Goal: Task Accomplishment & Management: Manage account settings

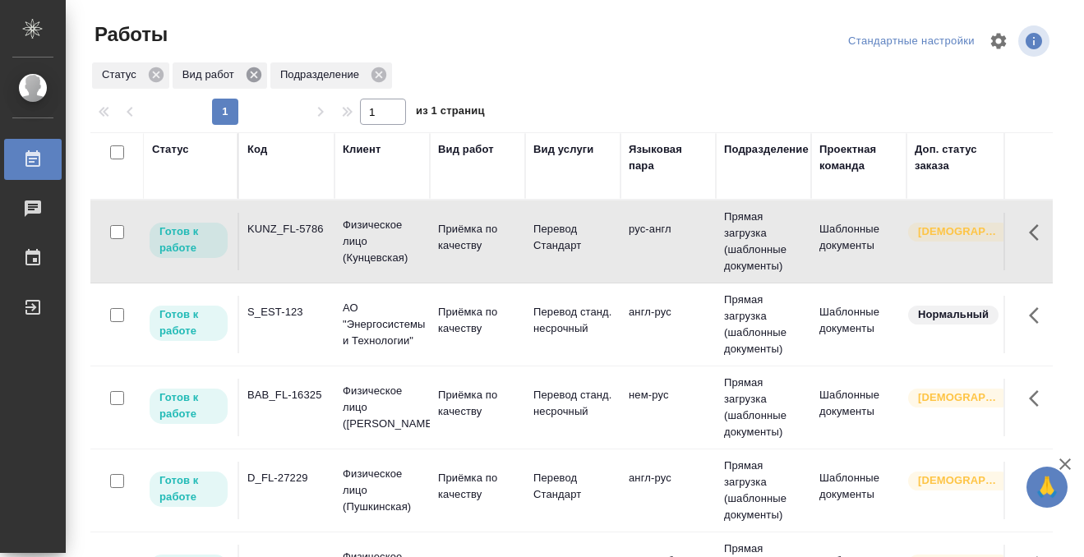
click at [299, 256] on td "KUNZ_FL-5786" at bounding box center [286, 242] width 95 height 58
click at [258, 154] on div "Код" at bounding box center [257, 149] width 20 height 16
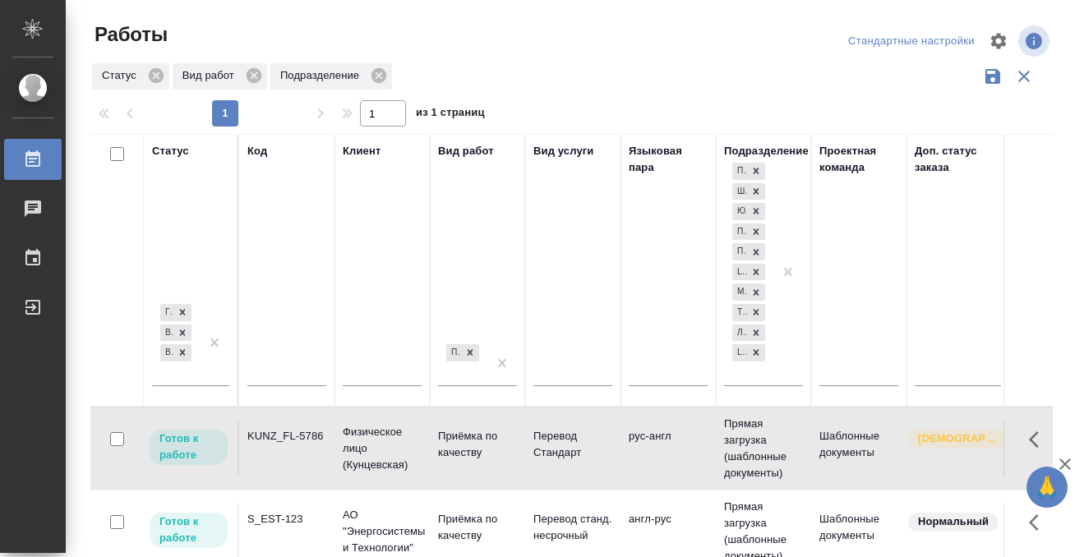
click at [267, 373] on input "text" at bounding box center [286, 375] width 79 height 21
paste input "T_FL-25897"
type input "T_FL-25897"
click at [200, 371] on div at bounding box center [215, 342] width 30 height 85
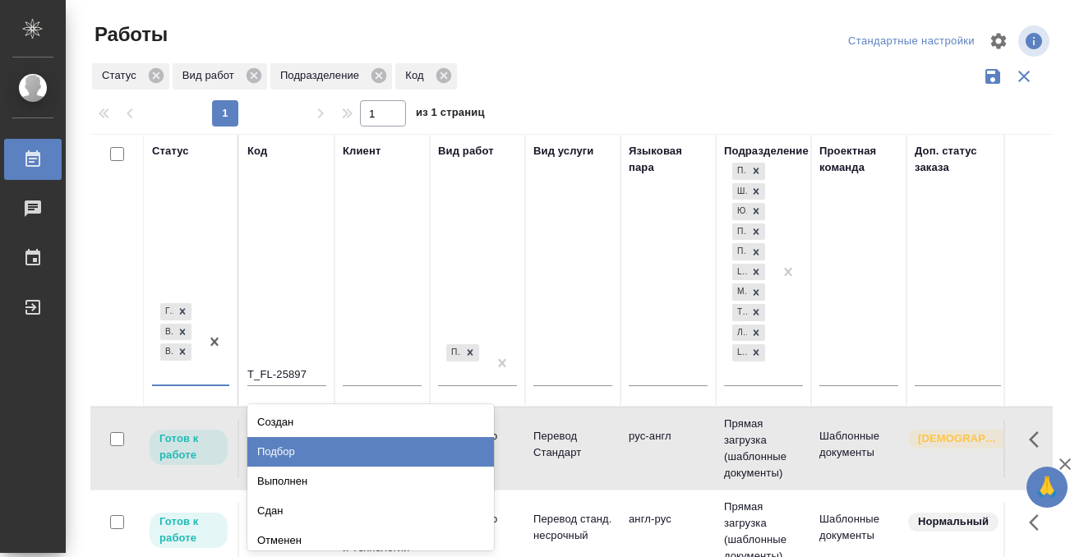
click at [281, 444] on div "Подбор" at bounding box center [370, 452] width 246 height 30
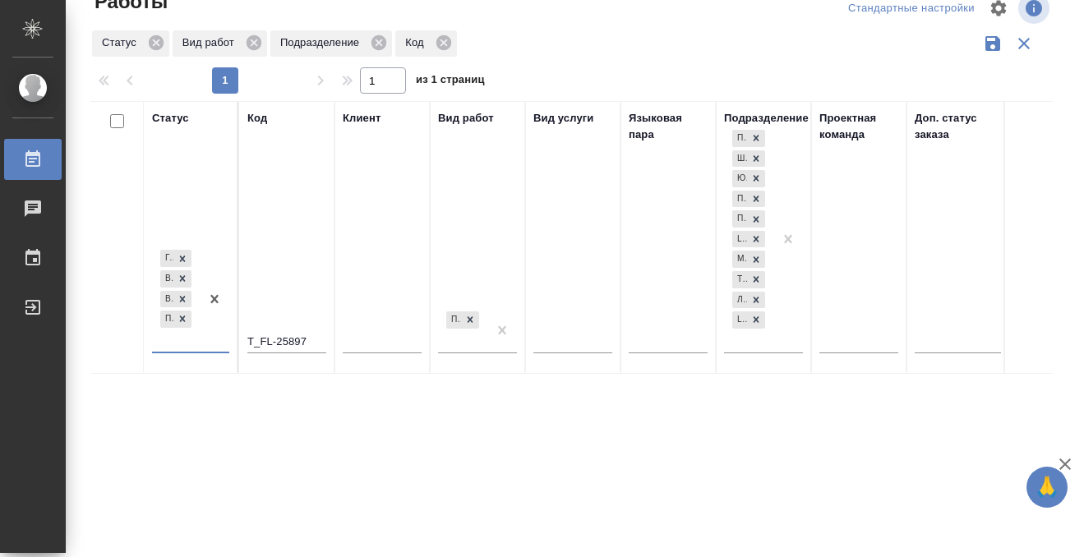
scroll to position [35, 0]
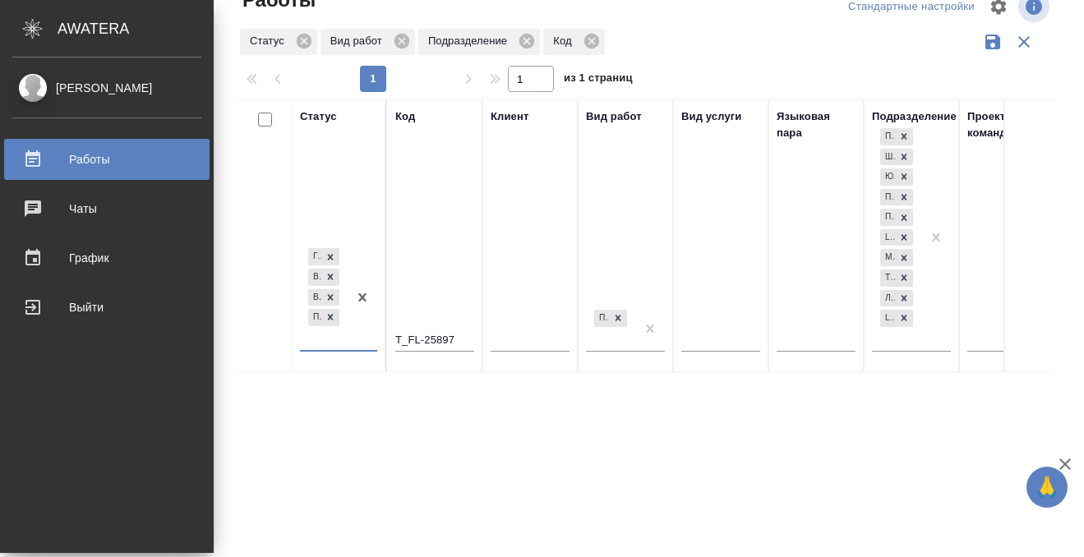
click at [36, 156] on div "Работы" at bounding box center [106, 159] width 189 height 25
click at [34, 159] on div "Работы" at bounding box center [106, 159] width 189 height 25
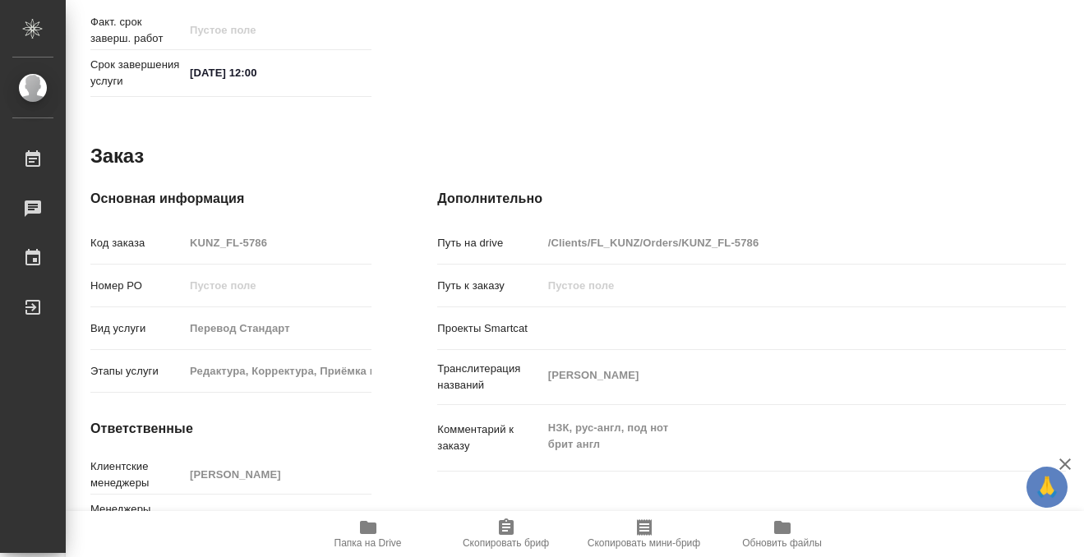
scroll to position [877, 0]
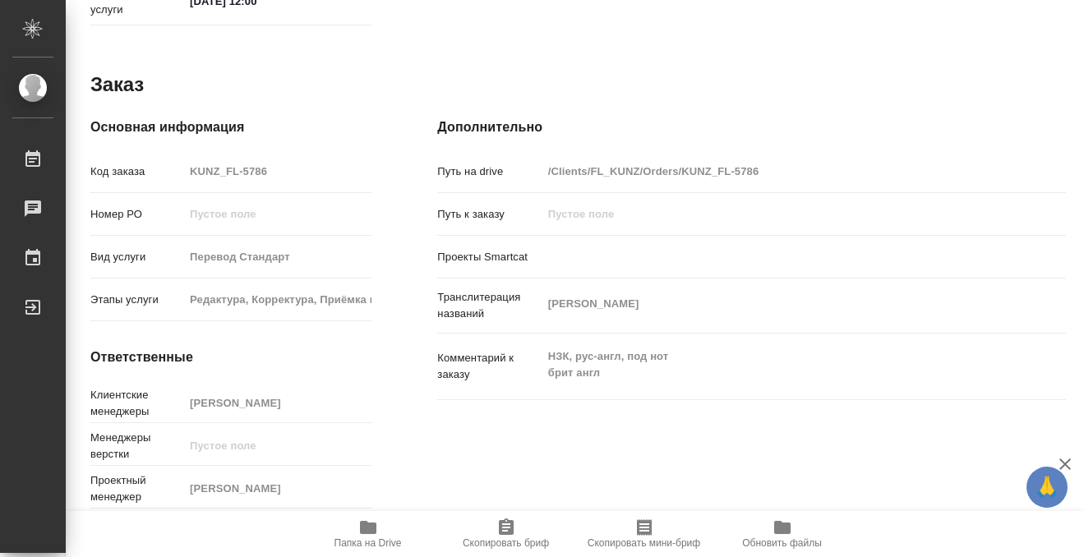
click at [361, 534] on icon "button" at bounding box center [368, 528] width 20 height 20
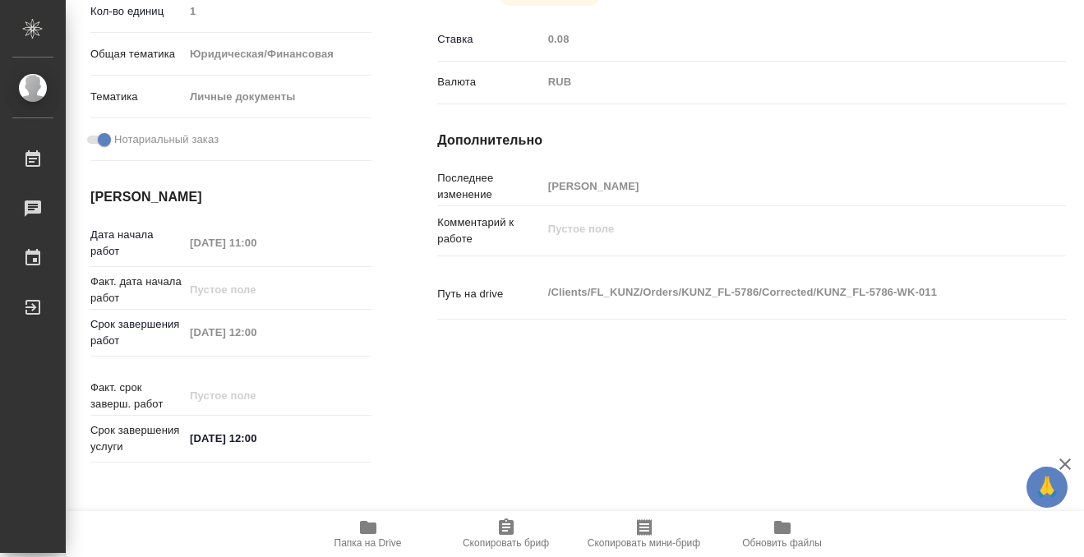
scroll to position [0, 0]
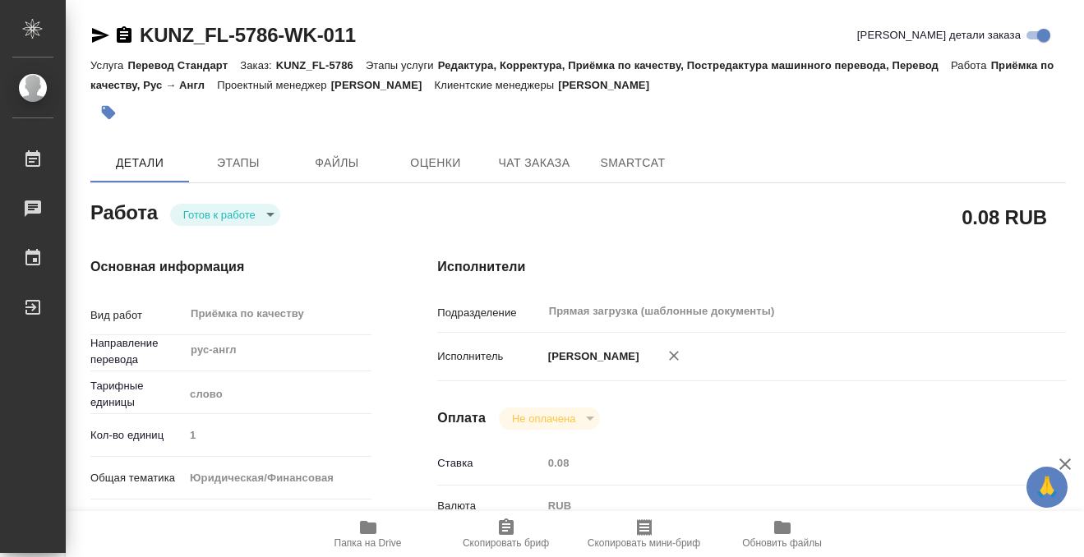
click at [116, 103] on button "button" at bounding box center [108, 112] width 36 height 36
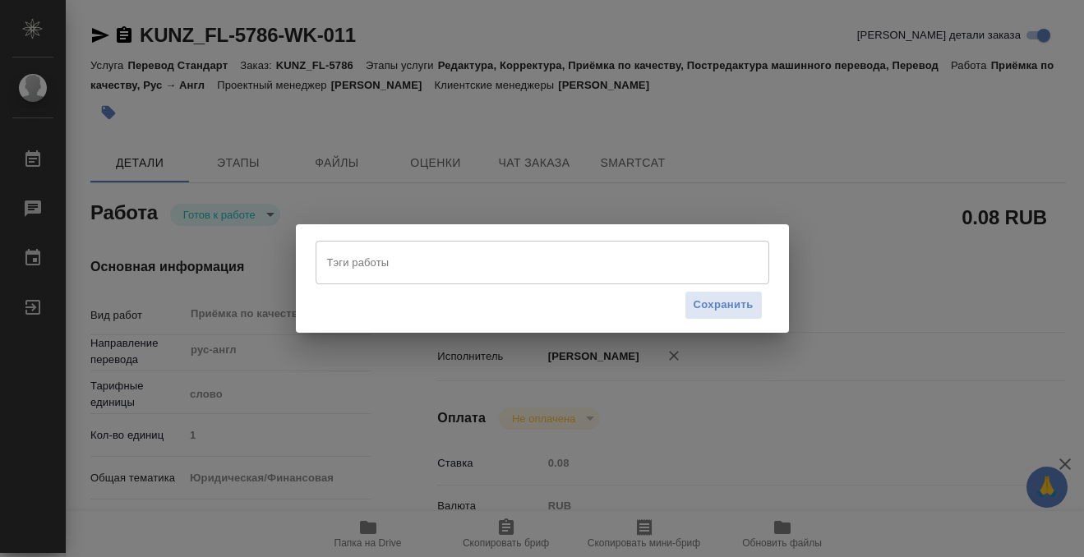
click at [756, 158] on div "Тэги работы Тэги работы Сохранить" at bounding box center [542, 278] width 1084 height 557
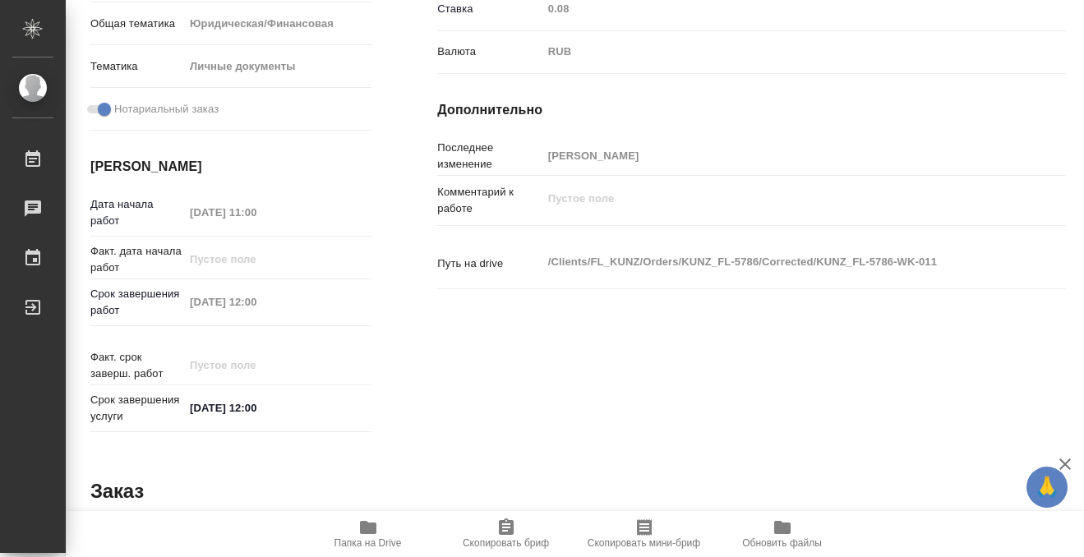
scroll to position [877, 0]
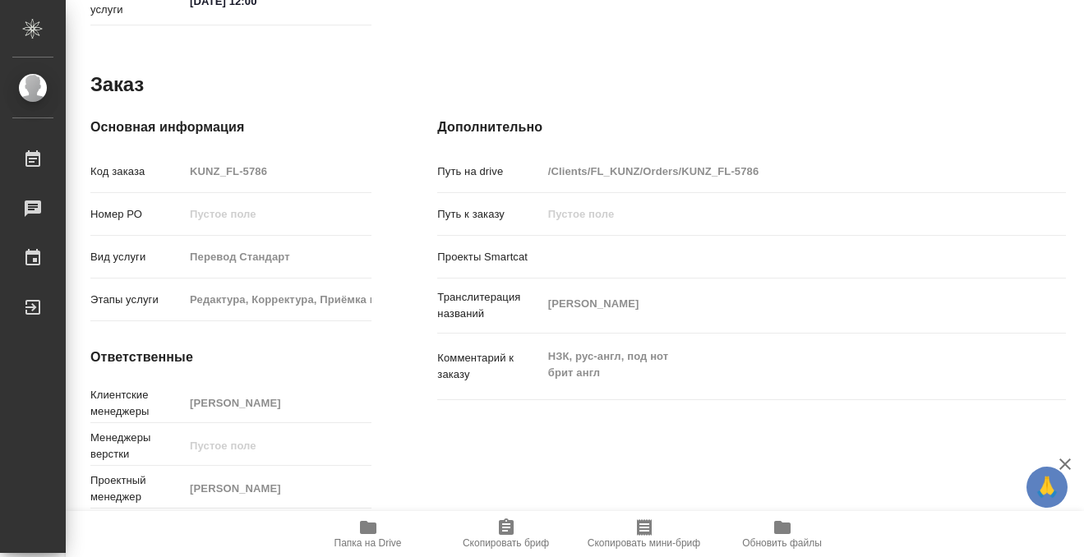
click at [367, 536] on icon "button" at bounding box center [368, 528] width 20 height 20
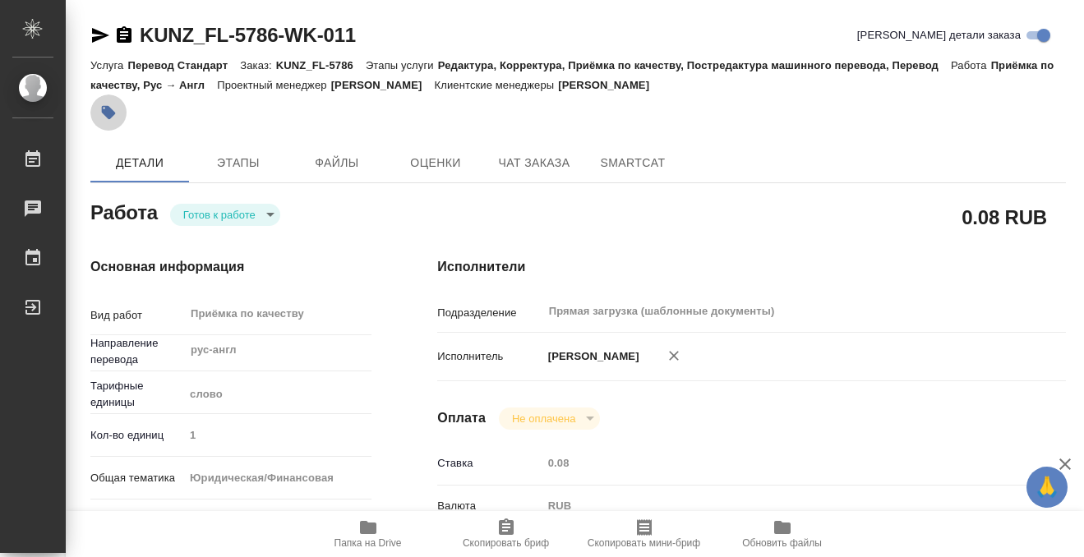
click at [114, 107] on icon "button" at bounding box center [108, 112] width 16 height 16
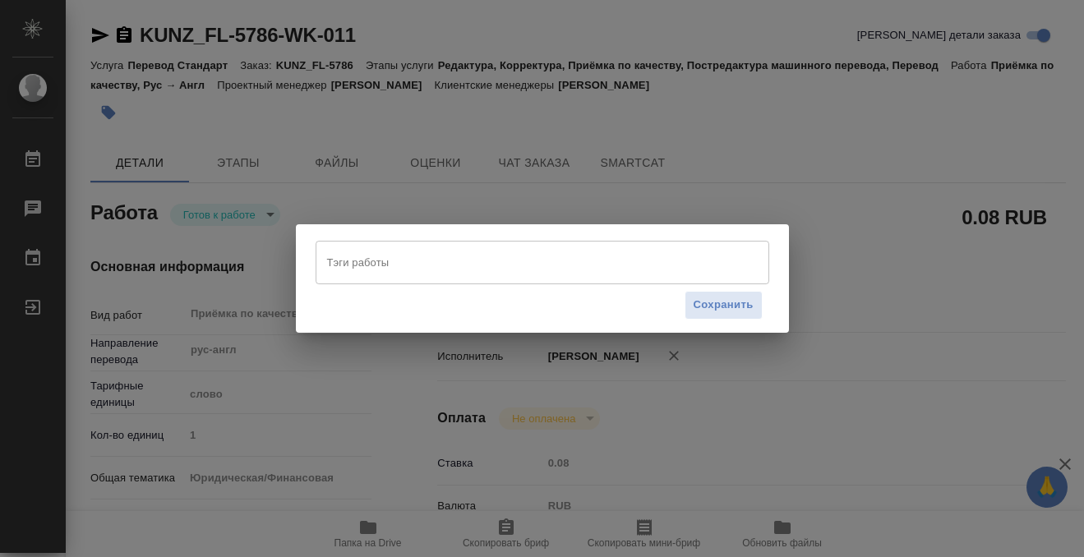
click at [526, 284] on div "Сохранить" at bounding box center [541, 305] width 453 height 42
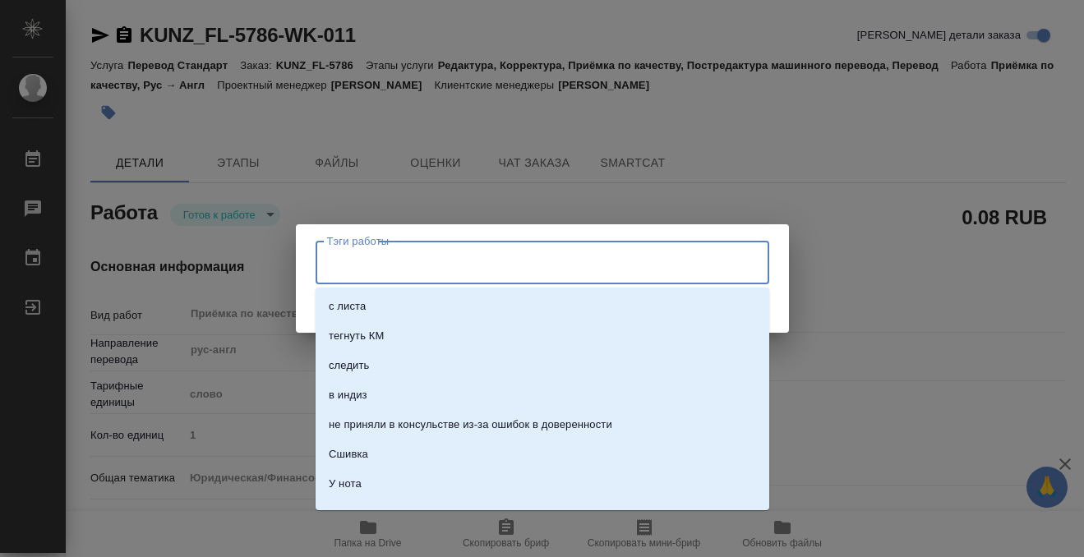
click at [515, 269] on input "Тэги работы" at bounding box center [526, 262] width 407 height 28
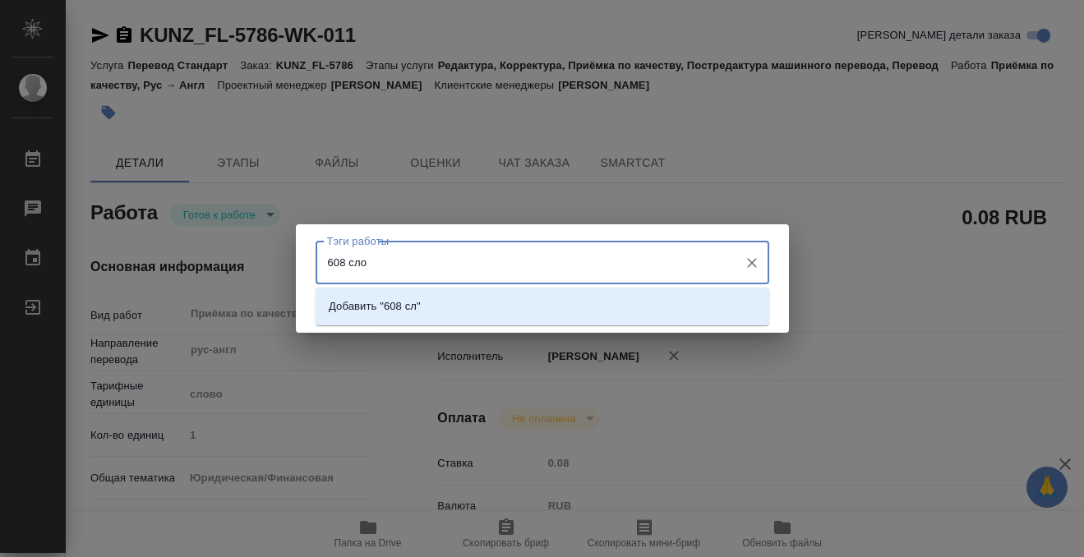
type input "608 слов"
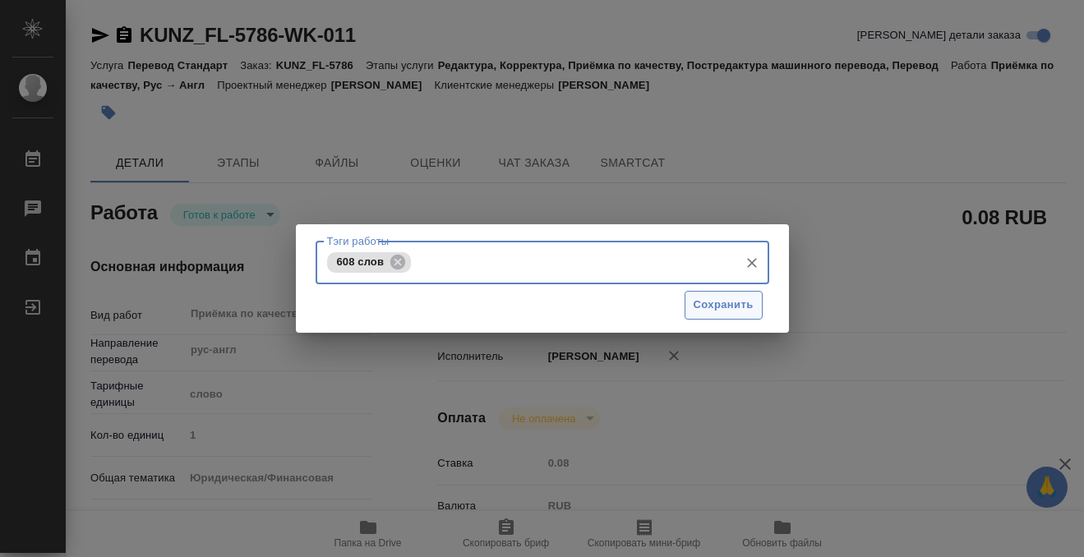
click at [709, 311] on span "Сохранить" at bounding box center [723, 305] width 60 height 19
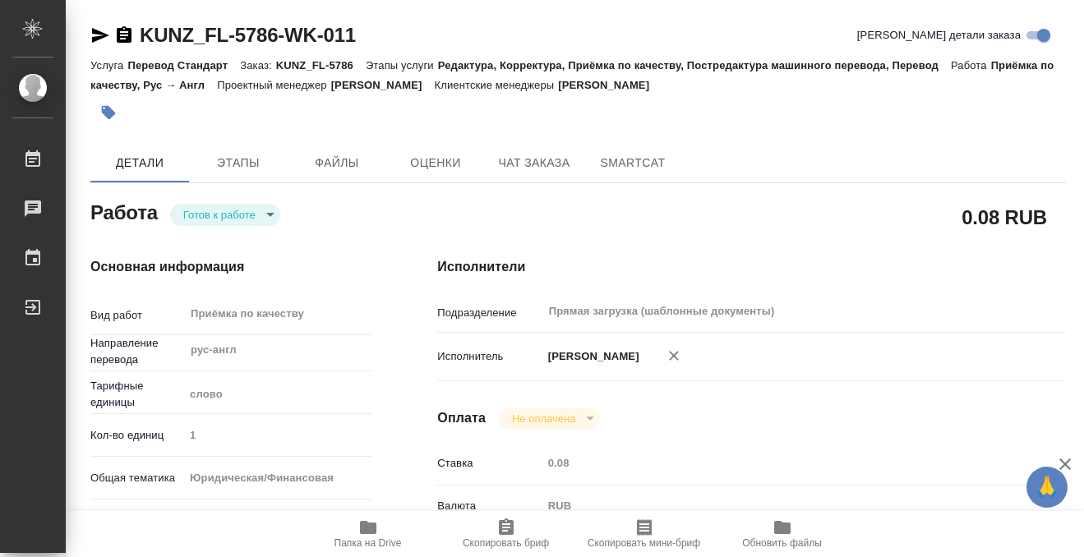
type input "readyForWork"
type input "рус-англ"
type input "5a8b1489cc6b4906c91bfd90"
type input "1"
type input "yr-fn"
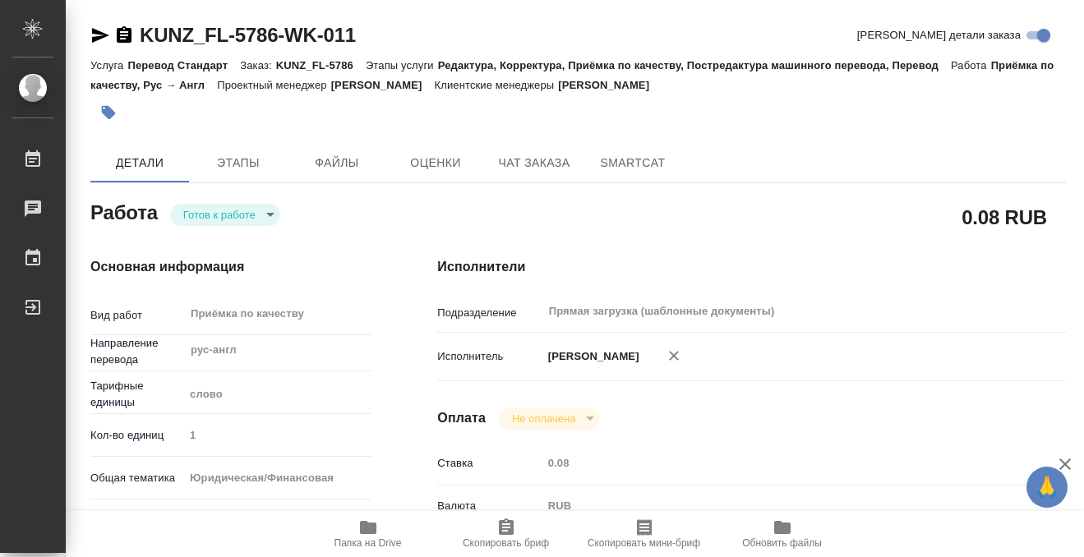
type input "5a8b8b956a9677013d343cfe"
checkbox input "true"
type input "15.08.2025 11:00"
type input "15.08.2025 12:00"
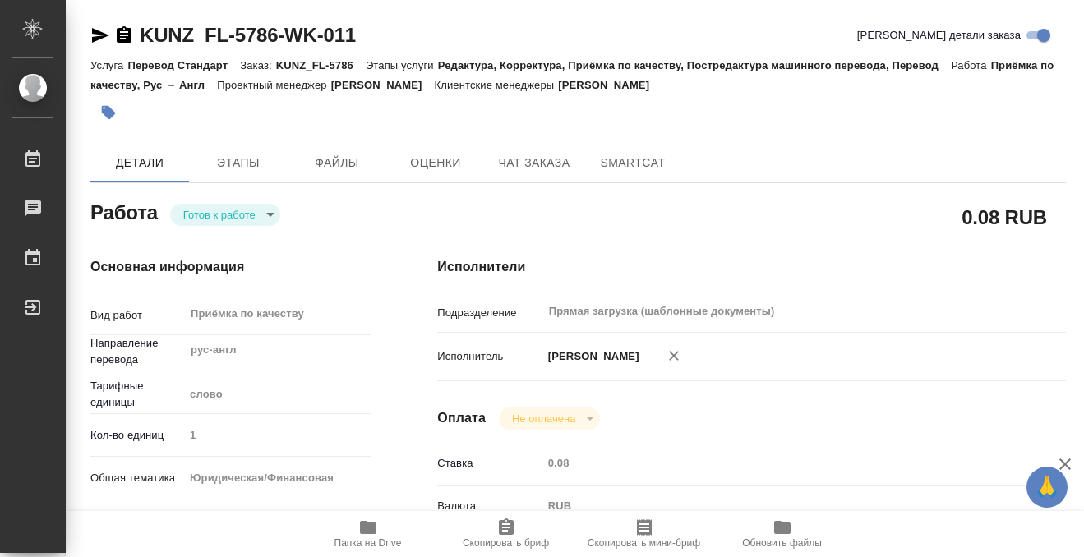
type input "Прямая загрузка (шаблонные документы)"
type input "notPayed"
type input "0.08"
type input "RUB"
type input "[PERSON_NAME]"
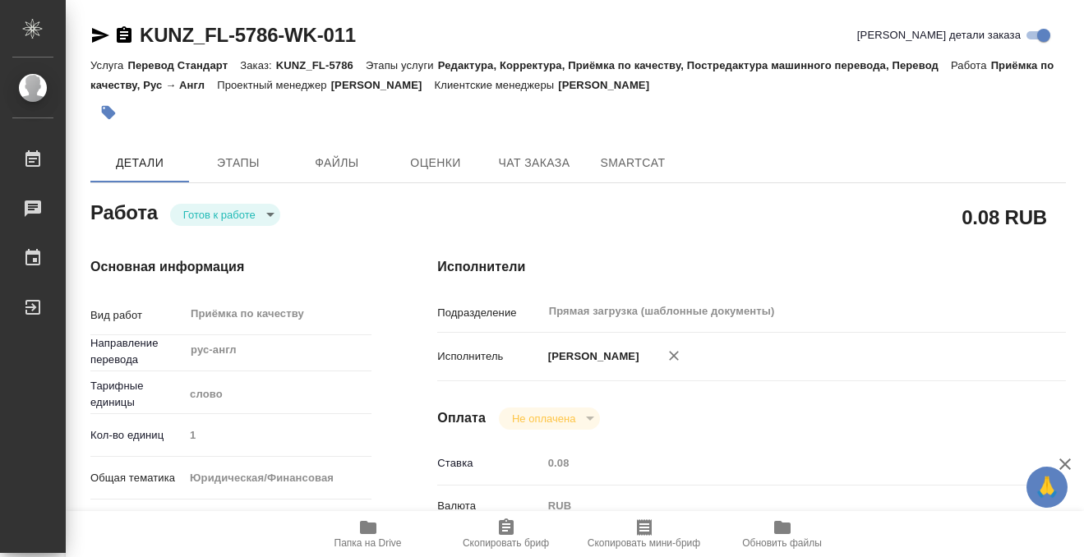
type input "KUNZ_FL-5786"
type input "Перевод Стандарт"
type input "Редактура, Корректура, Приёмка по качеству, Постредактура машинного перевода, П…"
type input "[PERSON_NAME]"
type input "/Clients/FL_KUNZ/Orders/KUNZ_FL-5786"
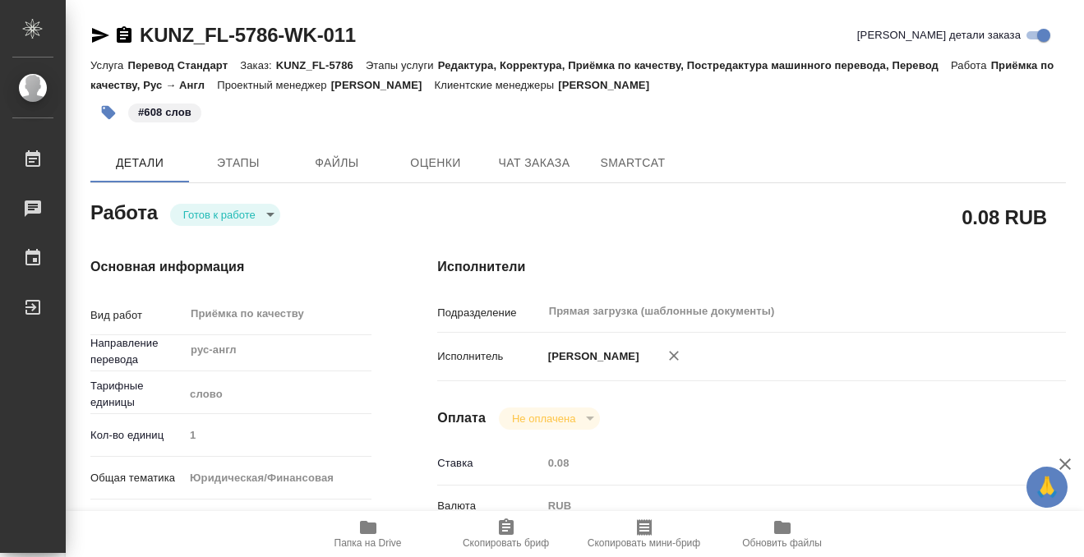
click at [211, 214] on body "🙏 .cls-1 fill:#fff; AWATERA Kobzeva Elizaveta Работы 0 Чаты График Выйти KUNZ_F…" at bounding box center [542, 278] width 1084 height 557
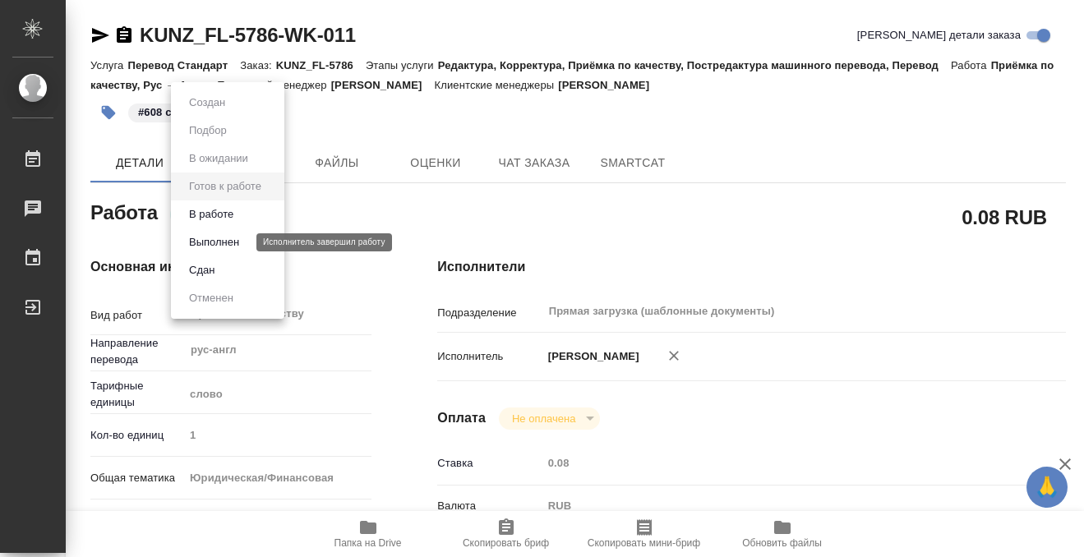
click at [222, 242] on button "Выполнен" at bounding box center [214, 242] width 60 height 18
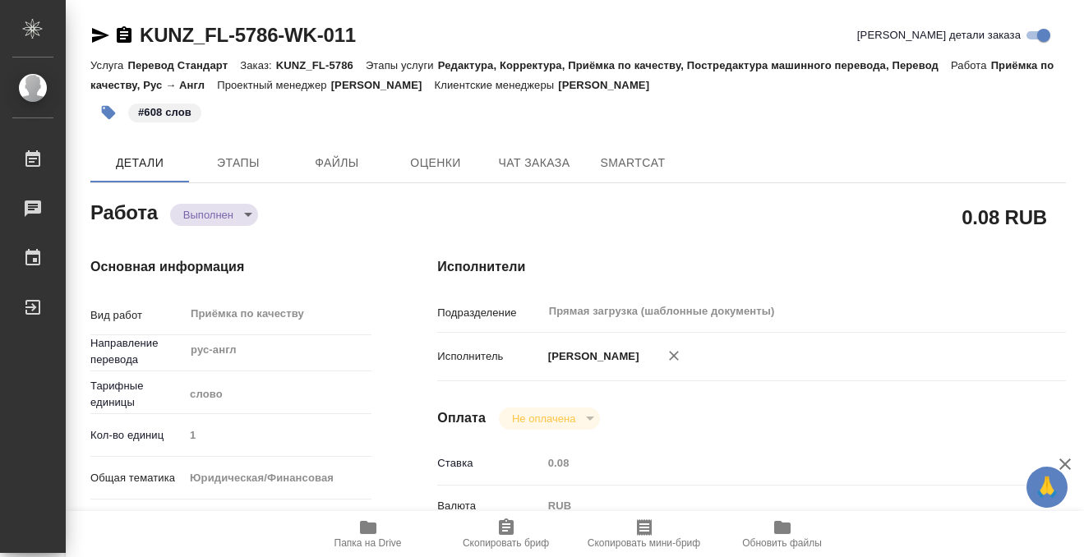
type textarea "x"
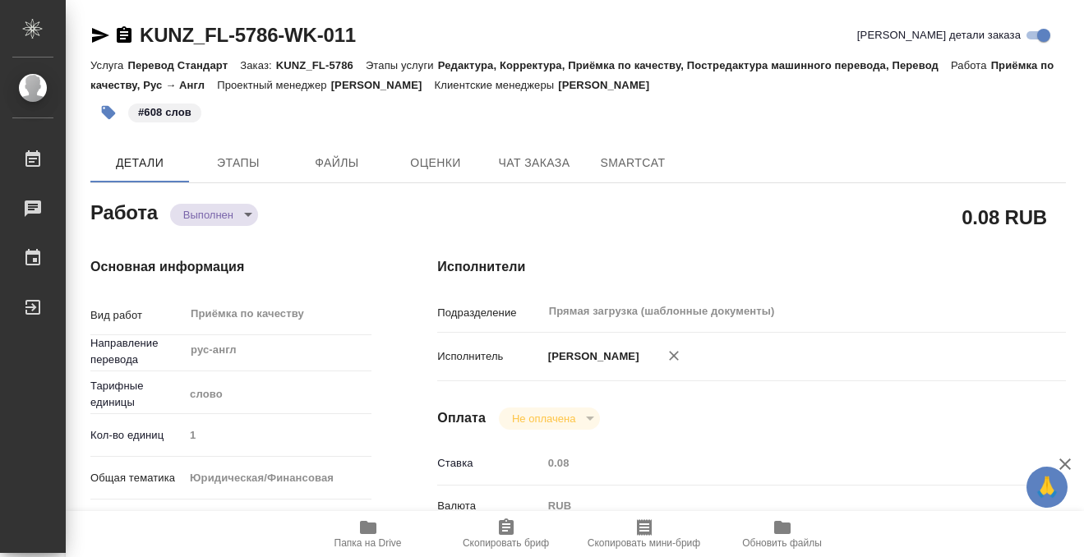
type textarea "x"
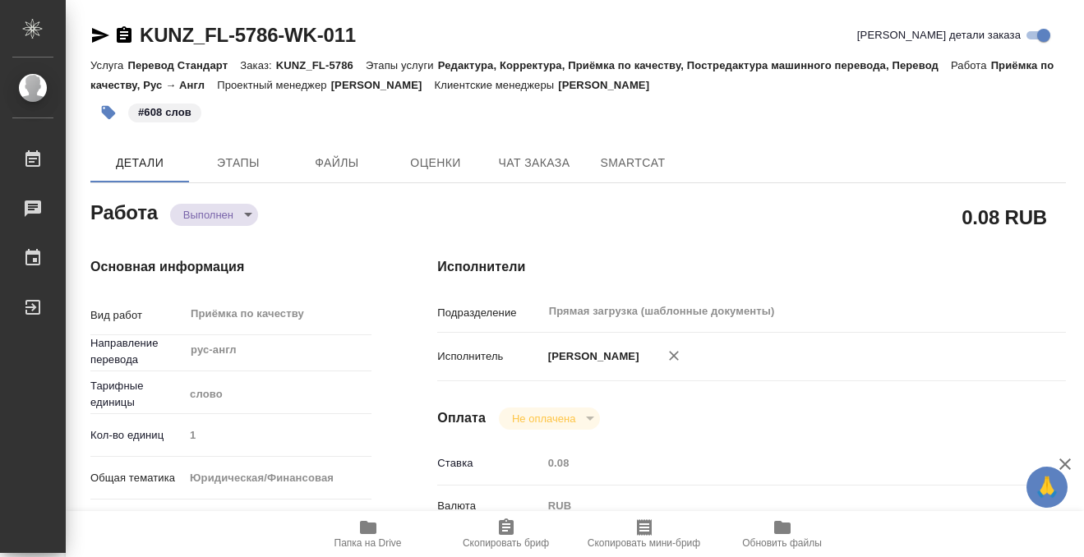
type textarea "x"
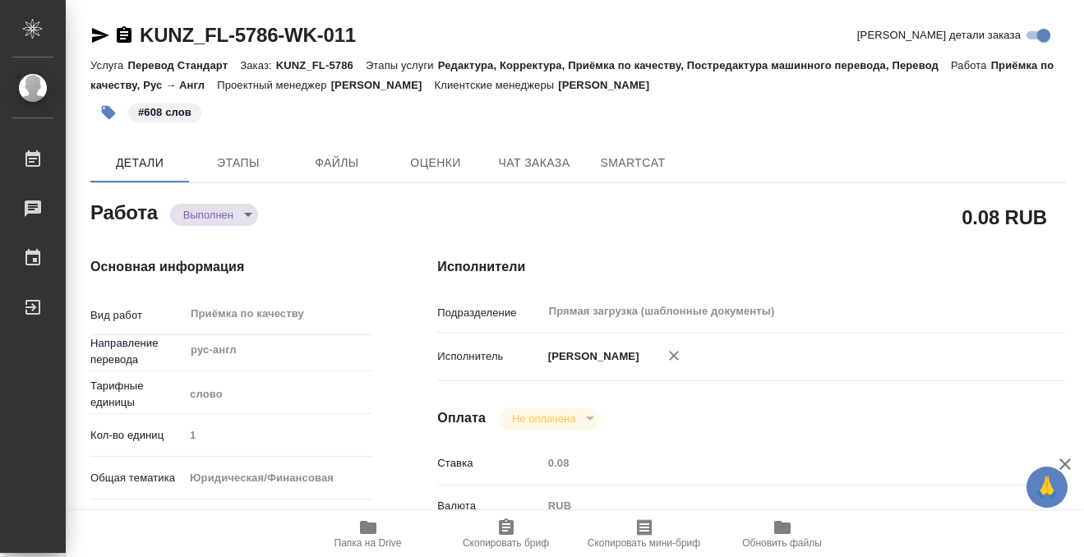
click at [134, 31] on div "KUNZ_FL-5786-WK-011" at bounding box center [222, 35] width 265 height 26
click at [128, 31] on icon "button" at bounding box center [124, 34] width 15 height 16
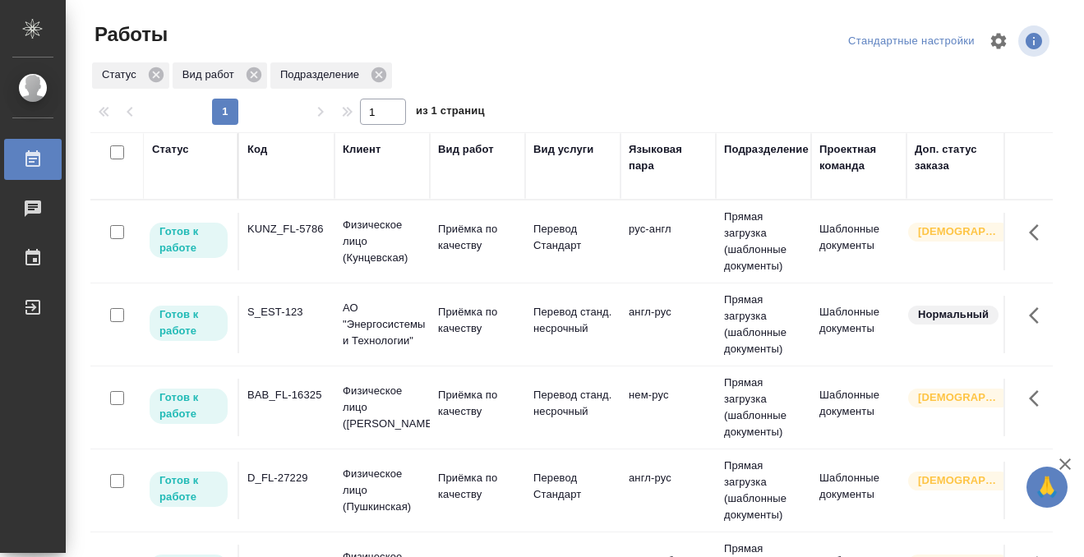
click at [274, 270] on td "S_EST-123" at bounding box center [286, 242] width 95 height 58
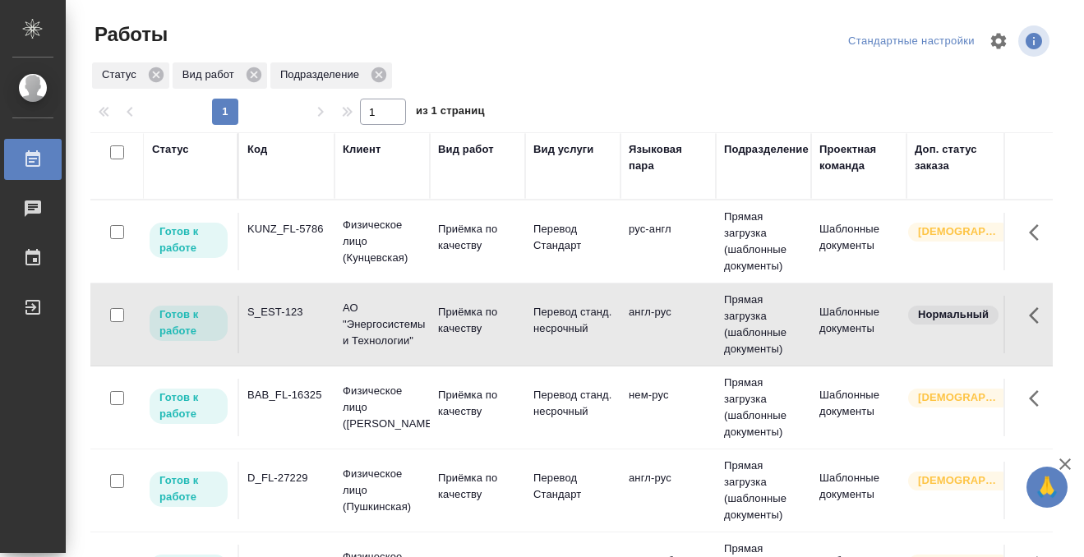
click at [273, 270] on td "S_EST-123" at bounding box center [286, 242] width 95 height 58
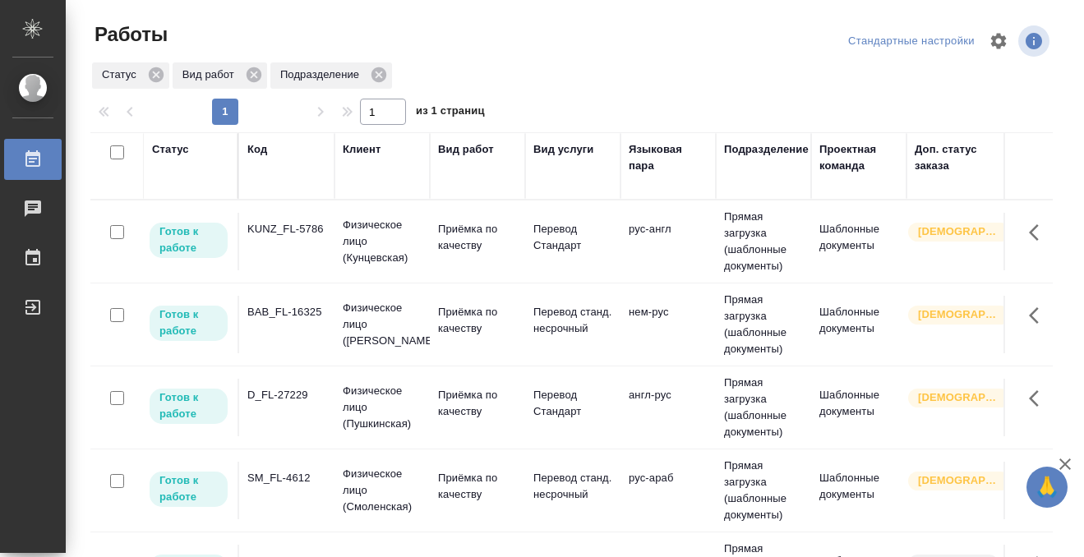
scroll to position [252, 0]
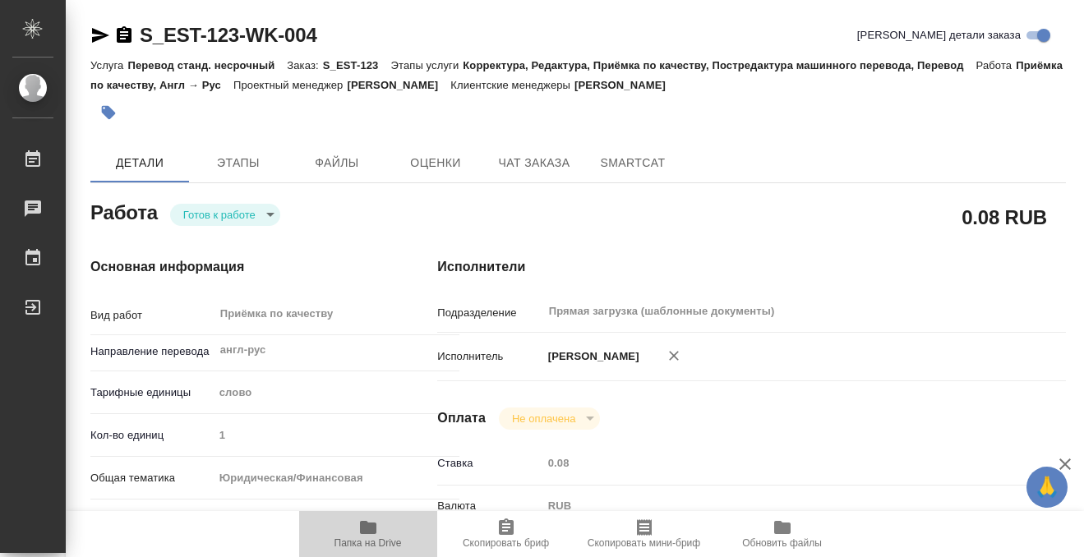
click at [371, 526] on icon "button" at bounding box center [368, 527] width 16 height 13
click at [118, 104] on button "button" at bounding box center [108, 112] width 36 height 36
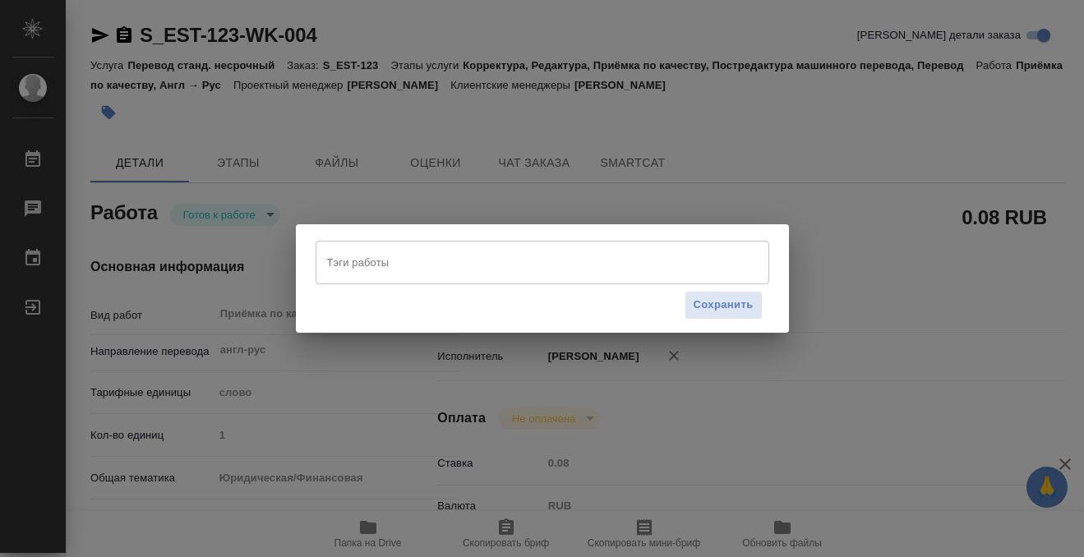
click at [352, 261] on input "Тэги работы" at bounding box center [526, 262] width 407 height 28
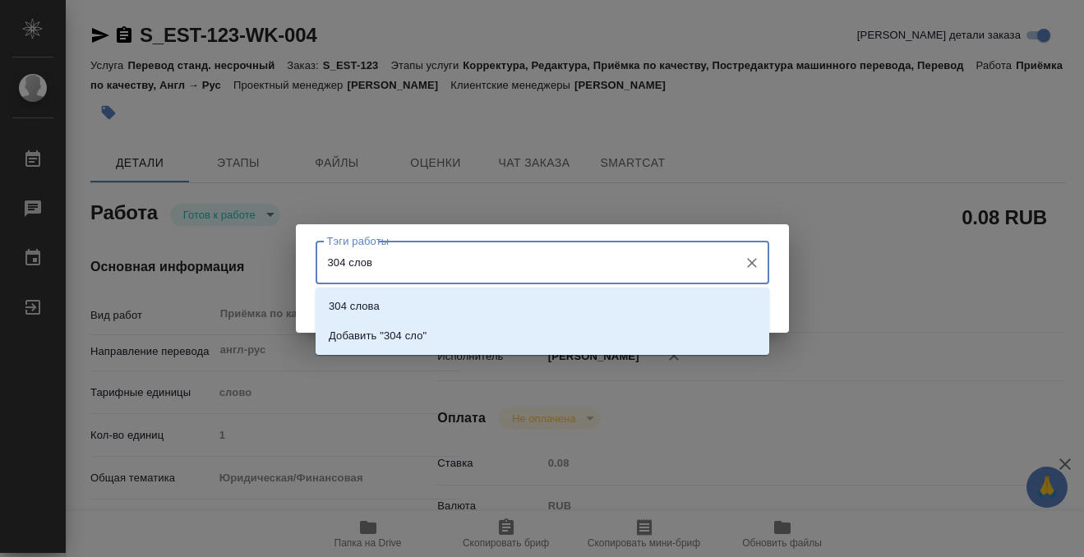
type input "304 слова"
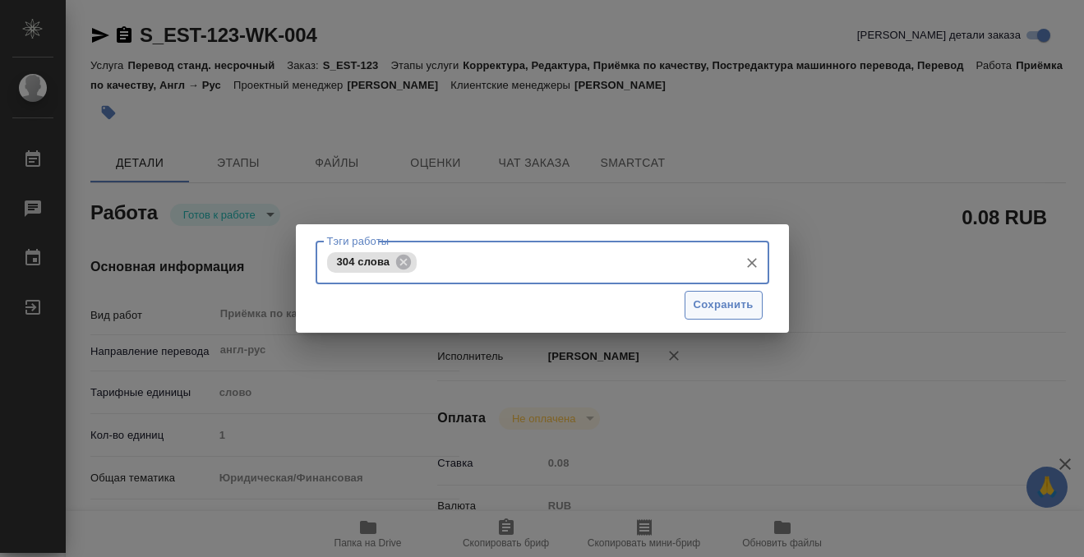
click at [704, 310] on span "Сохранить" at bounding box center [723, 305] width 60 height 19
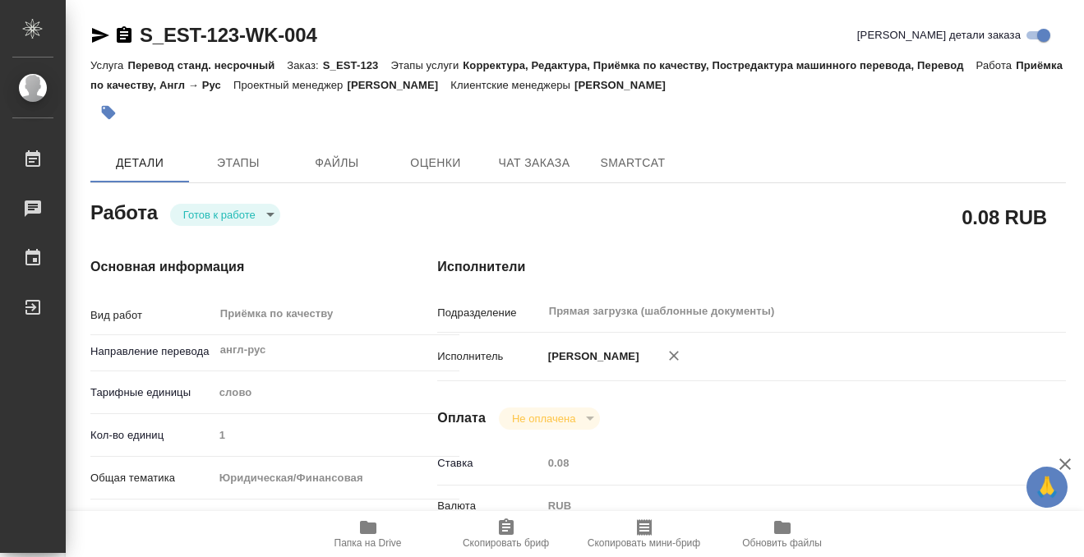
click at [255, 226] on div "Тэги работы 304 слова Тэги работы Сохранить" at bounding box center [542, 278] width 1084 height 557
type input "readyForWork"
type input "англ-рус"
type input "5a8b1489cc6b4906c91bfd90"
type input "1"
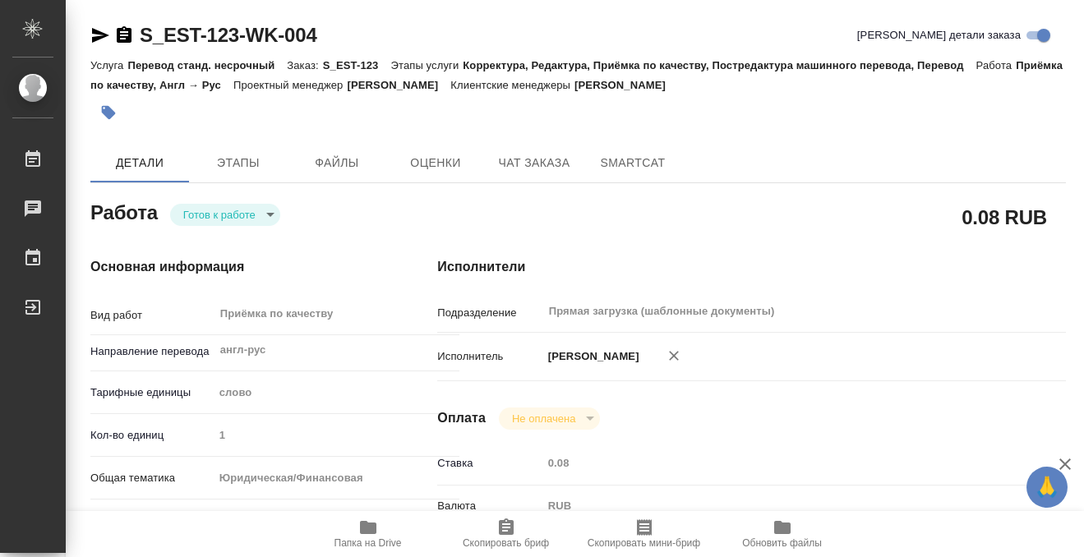
type input "yr-fn"
type input "5f647205b73bc97568ca66c0"
type input "14.08.2025 12:04"
type input "15.08.2025 12:00"
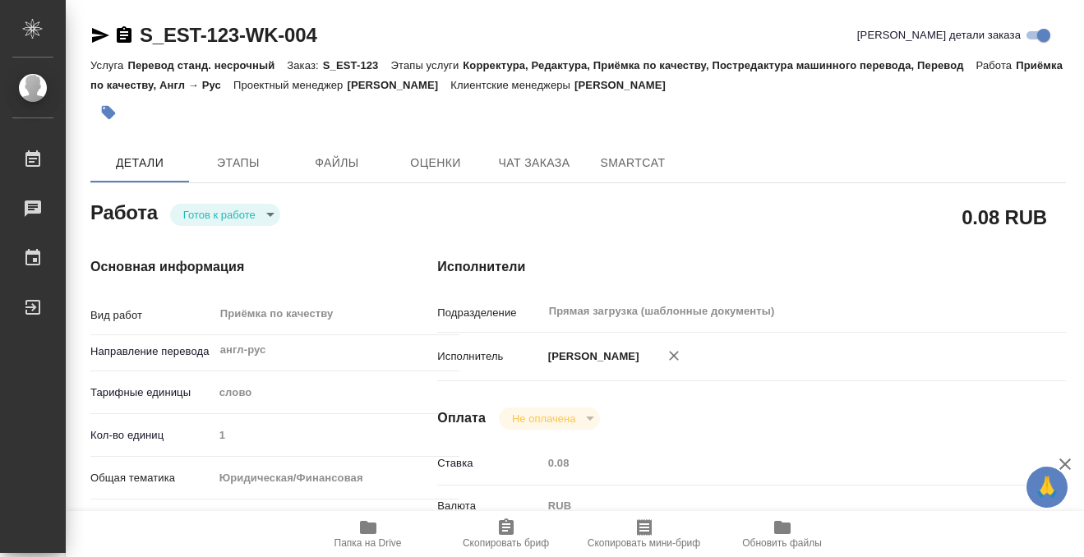
type input "Прямая загрузка (шаблонные документы)"
type input "notPayed"
type input "0.08"
type input "RUB"
type input "[PERSON_NAME]"
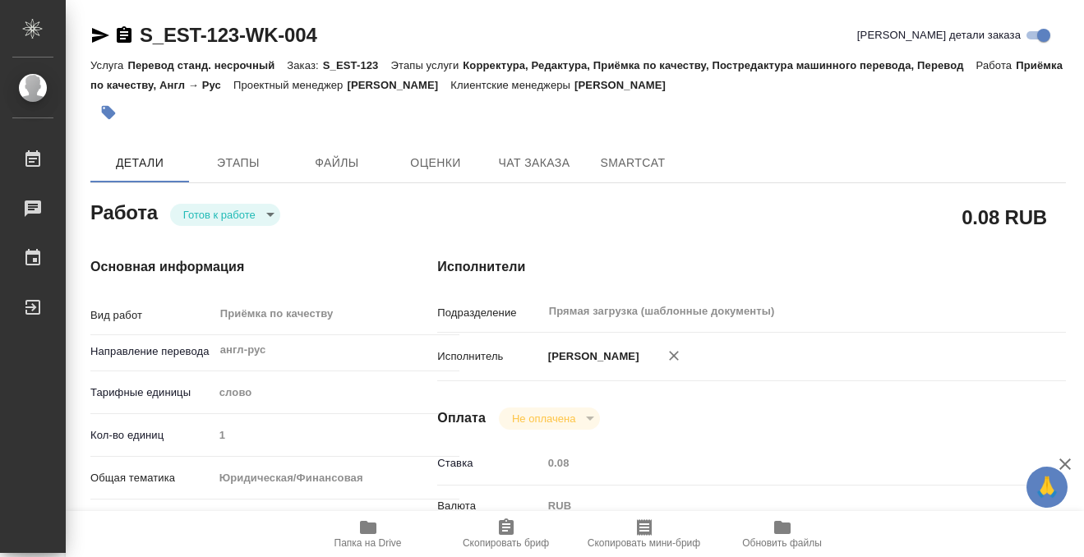
type input "S_EST-123"
type input "Перевод станд. несрочный"
type input "Корректура, Редактура, Приёмка по качеству, Постредактура машинного перевода, П…"
type input "[PERSON_NAME]"
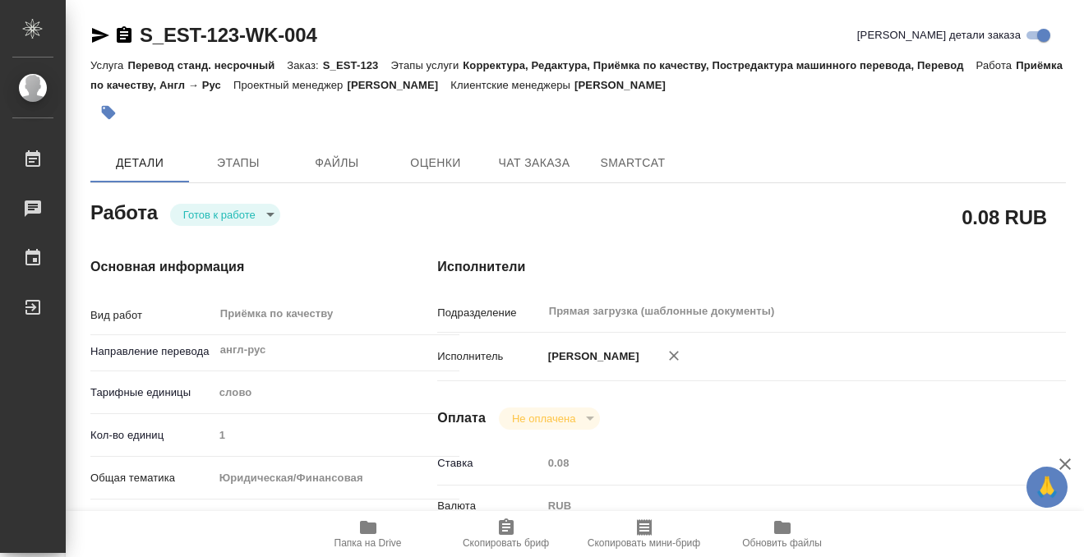
type input "/Clients/Энергосистемы и Технологии/Orders/S_EST-123"
click at [251, 212] on body "🙏 .cls-1 fill:#fff; AWATERA Kobzeva Elizaveta Работы 0 Чаты График Выйти S_EST-…" at bounding box center [542, 278] width 1084 height 557
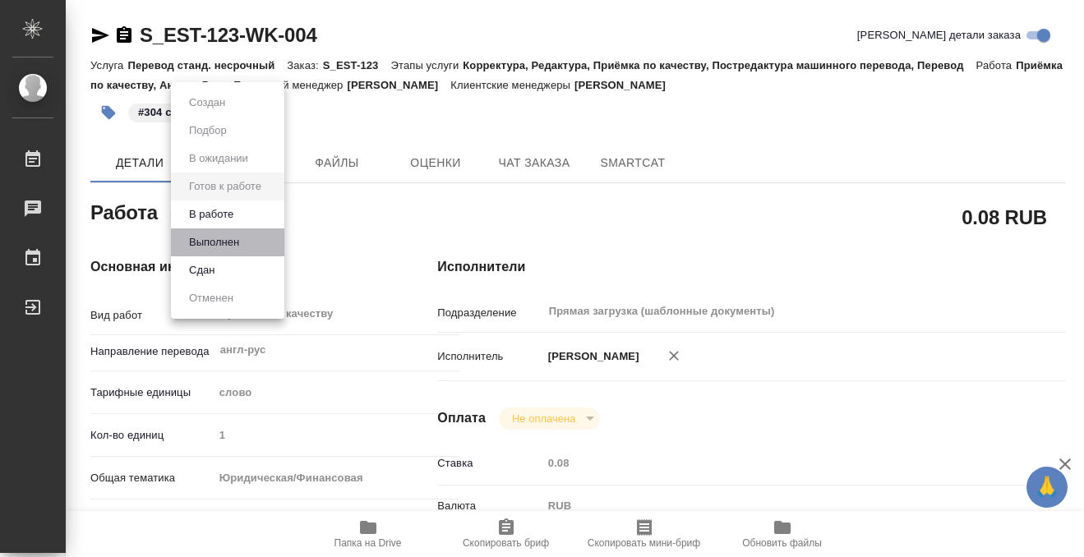
click at [251, 240] on li "Выполнен" at bounding box center [227, 242] width 113 height 28
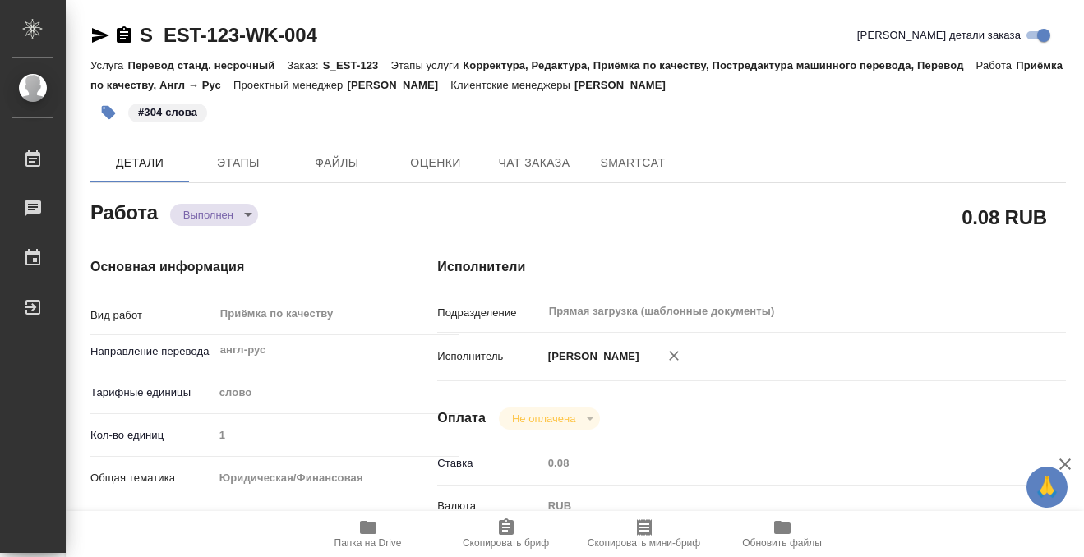
type textarea "x"
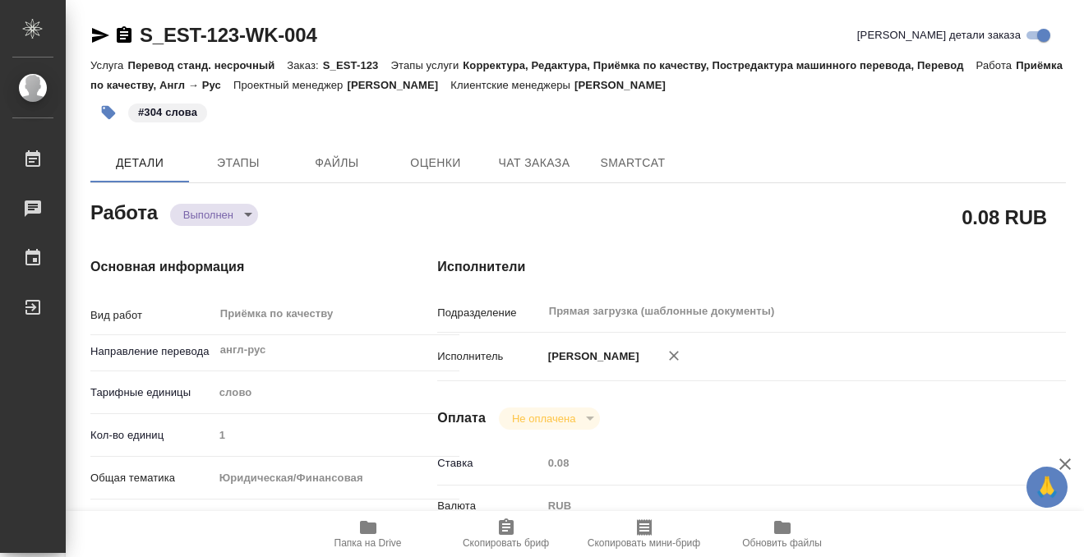
type textarea "x"
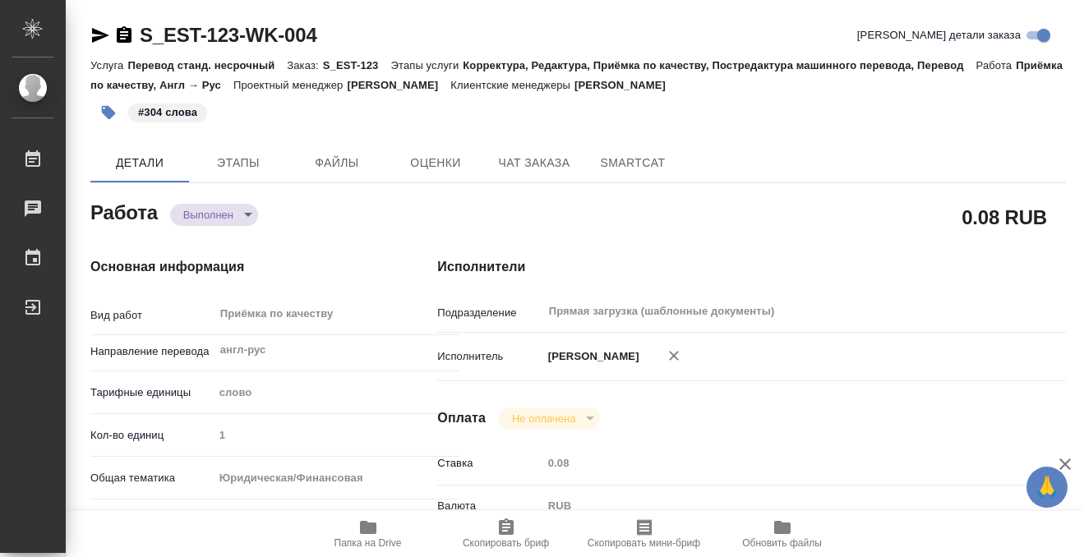
click at [122, 34] on icon "button" at bounding box center [124, 34] width 15 height 16
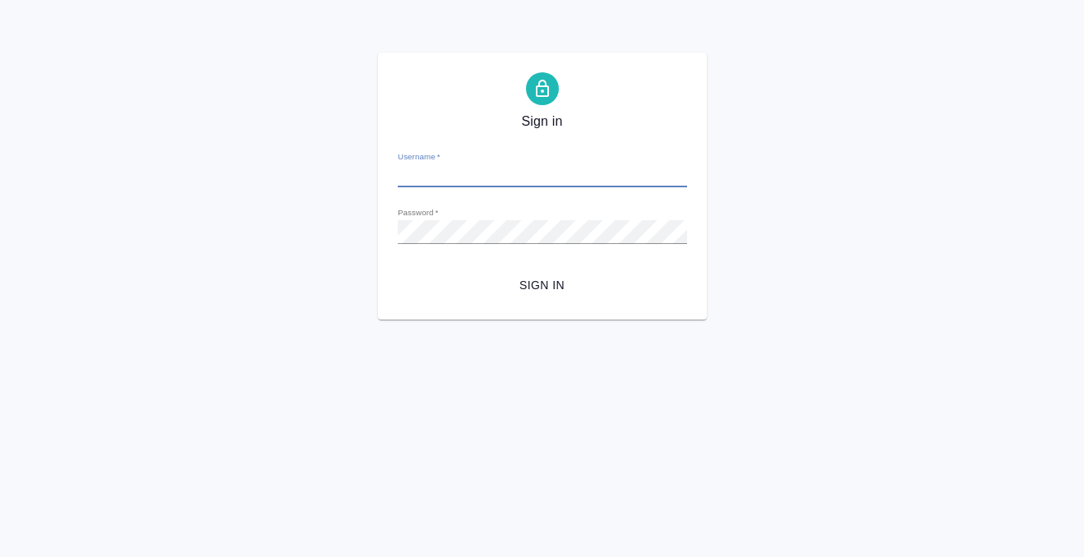
type input "[PERSON_NAME][EMAIL_ADDRESS][DOMAIN_NAME]"
click at [543, 296] on button "Sign in" at bounding box center [542, 285] width 289 height 30
click at [542, 289] on span "Sign in" at bounding box center [542, 285] width 263 height 21
type input "[PERSON_NAME][EMAIL_ADDRESS][DOMAIN_NAME]"
click at [535, 286] on span "Sign in" at bounding box center [542, 285] width 263 height 21
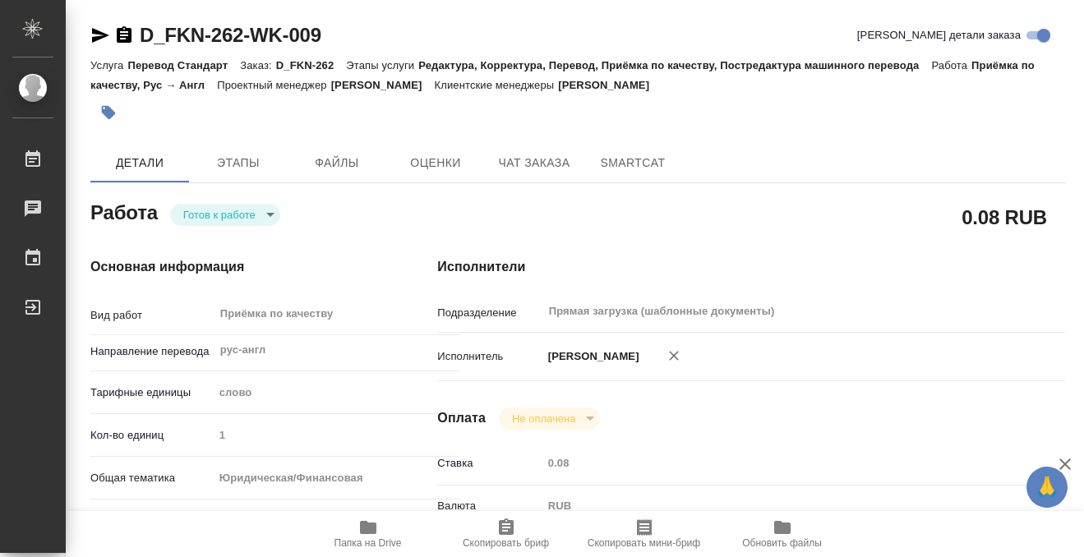
scroll to position [877, 0]
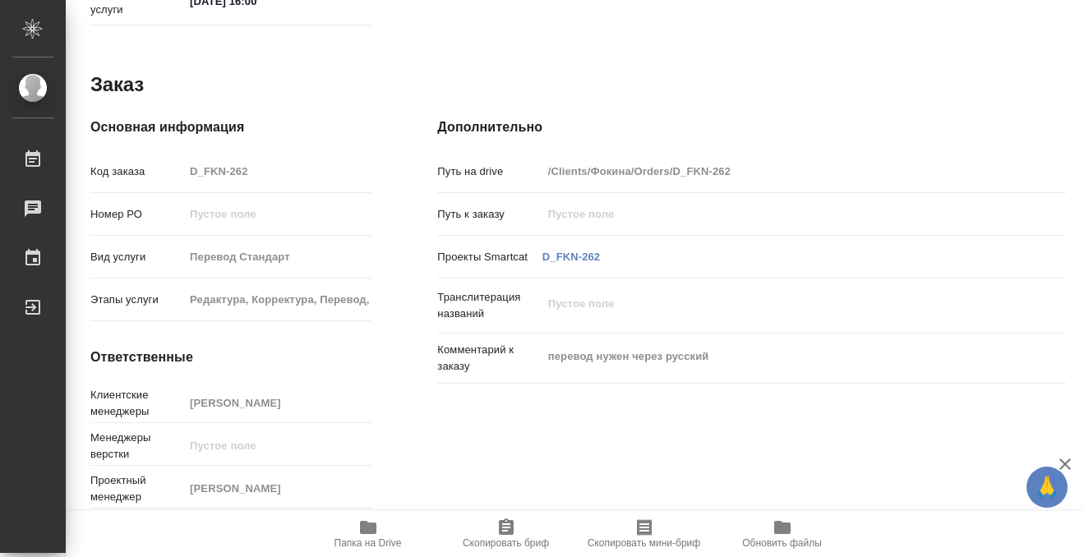
click at [371, 537] on span "Папка на Drive" at bounding box center [367, 543] width 67 height 12
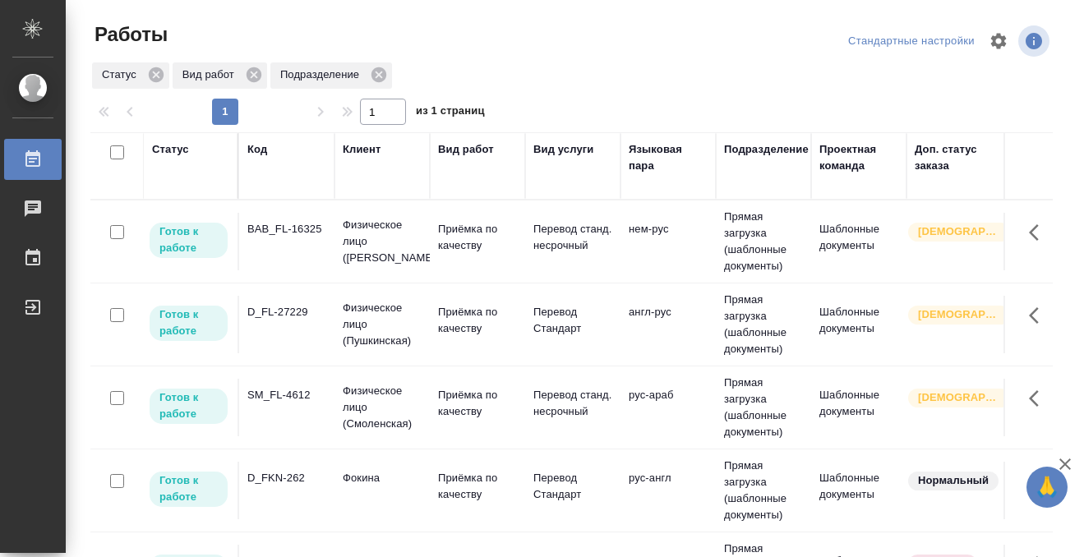
click at [287, 258] on td "BAB_FL-16325" at bounding box center [286, 242] width 95 height 58
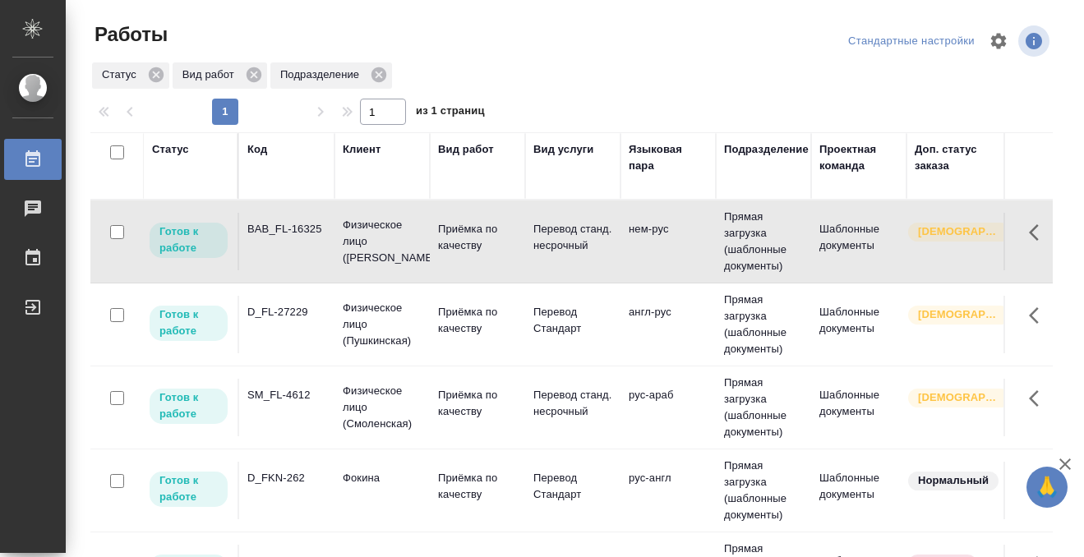
click at [287, 258] on td "BAB_FL-16325" at bounding box center [286, 242] width 95 height 58
click at [305, 242] on td "BAB_FL-16325" at bounding box center [286, 242] width 95 height 58
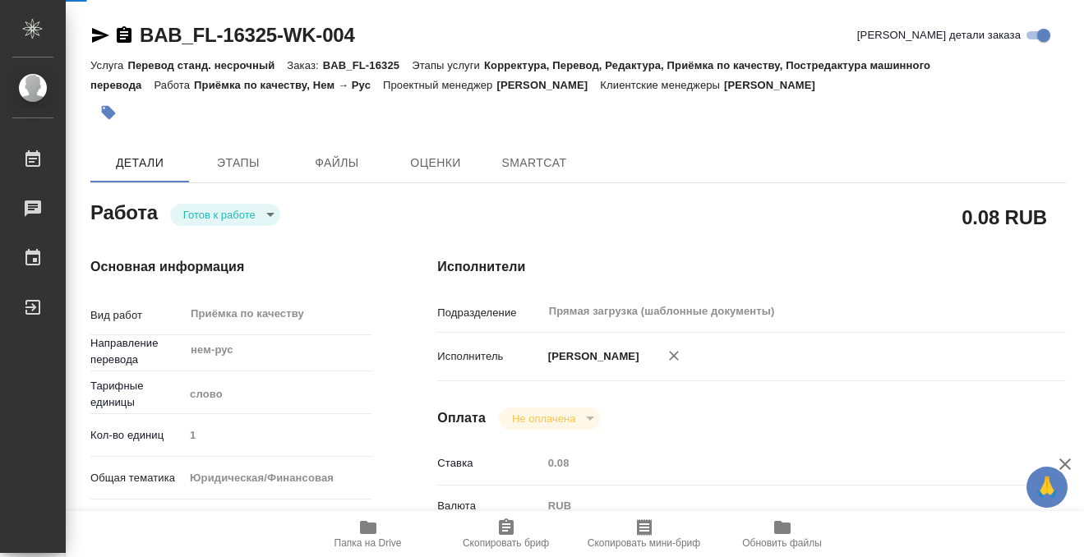
type textarea "x"
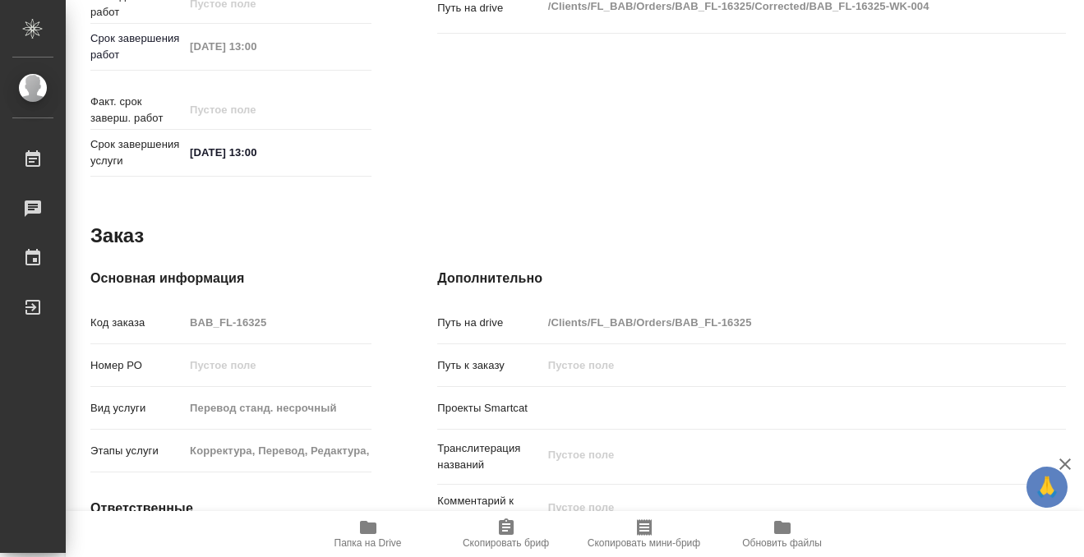
scroll to position [877, 0]
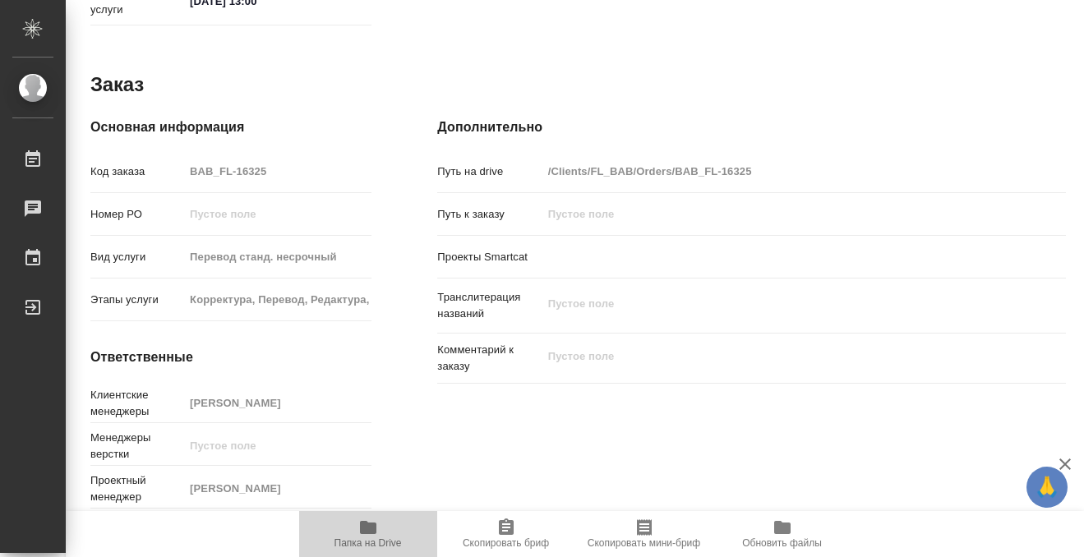
click at [366, 521] on icon "button" at bounding box center [368, 527] width 16 height 13
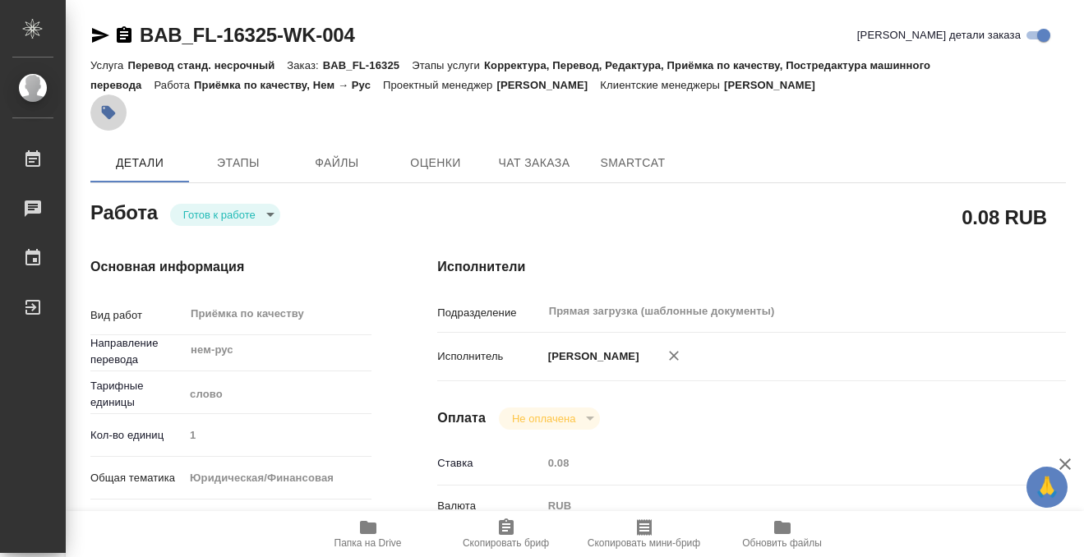
click at [108, 114] on icon "button" at bounding box center [109, 113] width 14 height 14
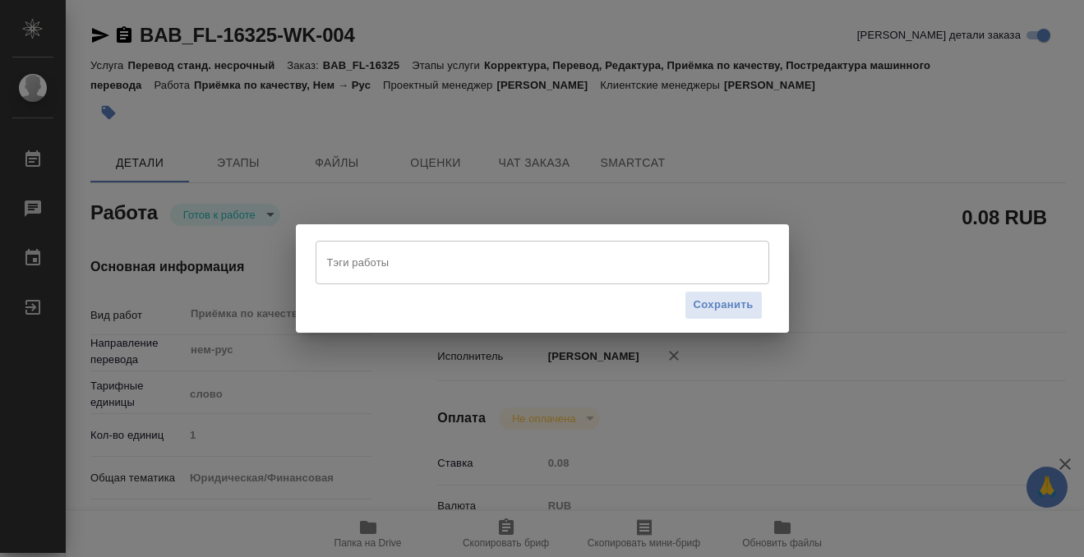
click at [415, 263] on input "Тэги работы" at bounding box center [526, 262] width 407 height 28
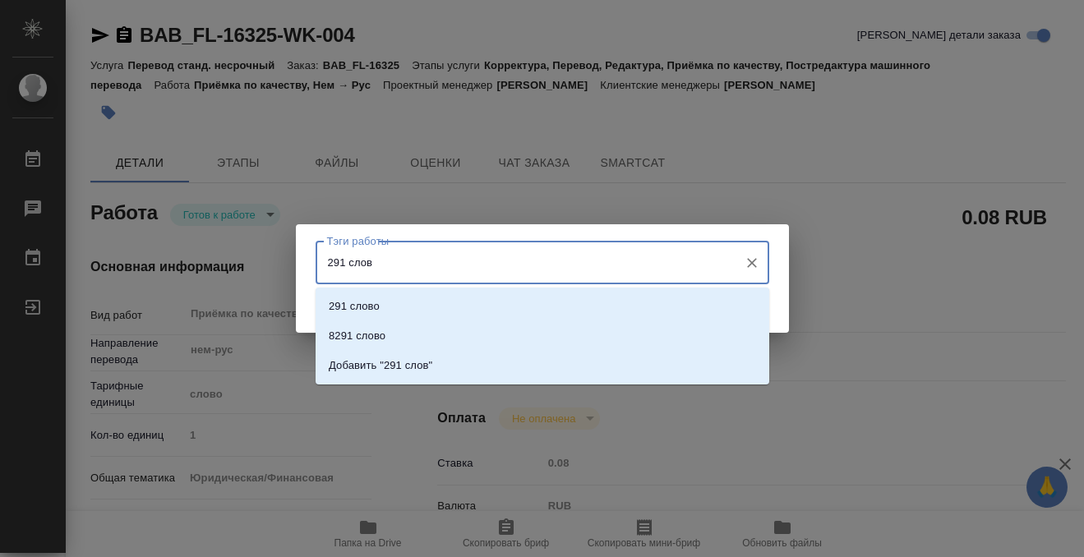
type input "291 слово"
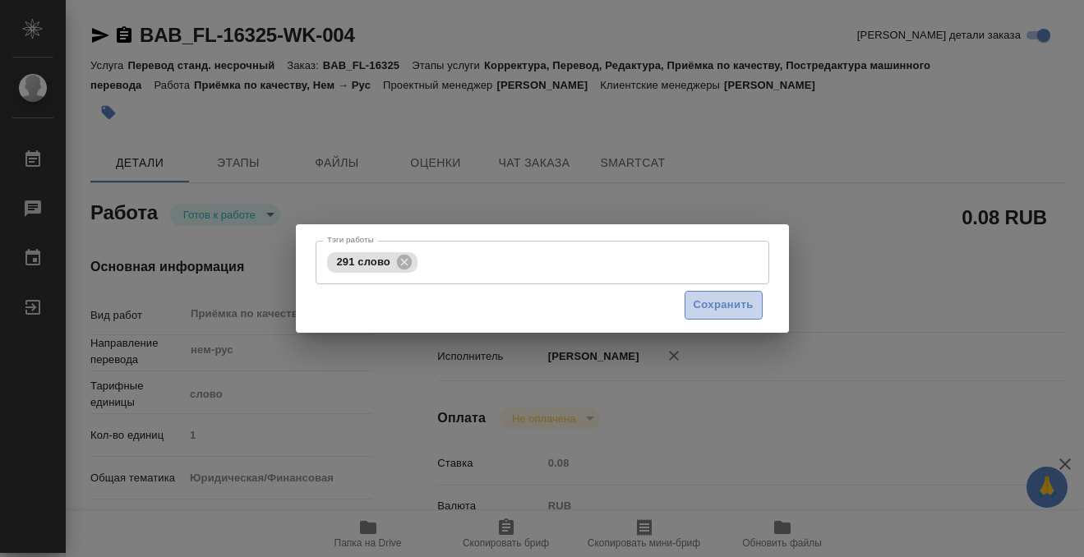
click at [717, 301] on span "Сохранить" at bounding box center [723, 305] width 60 height 19
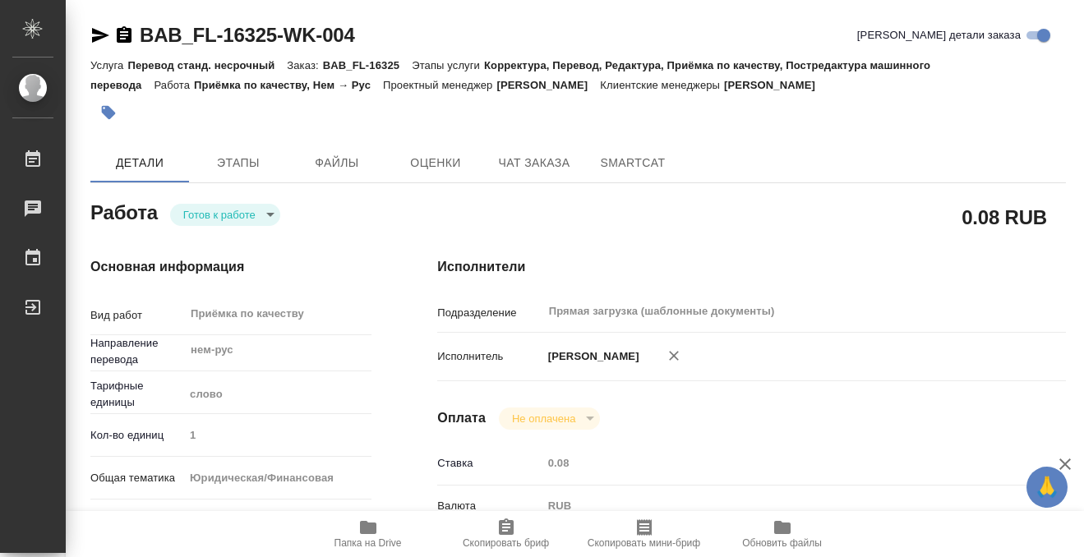
type input "readyForWork"
type input "нем-рус"
type input "5a8b1489cc6b4906c91bfd90"
type input "1"
type input "yr-fn"
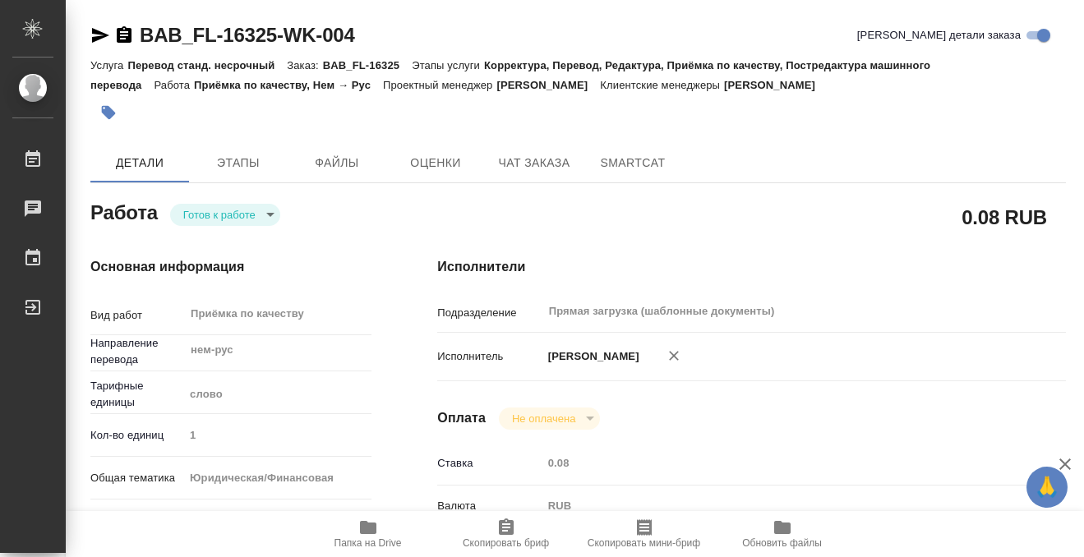
type input "5a8b8b956a9677013d343cfe"
checkbox input "true"
type input "13.08.2025 16:55"
type input "15.08.2025 13:00"
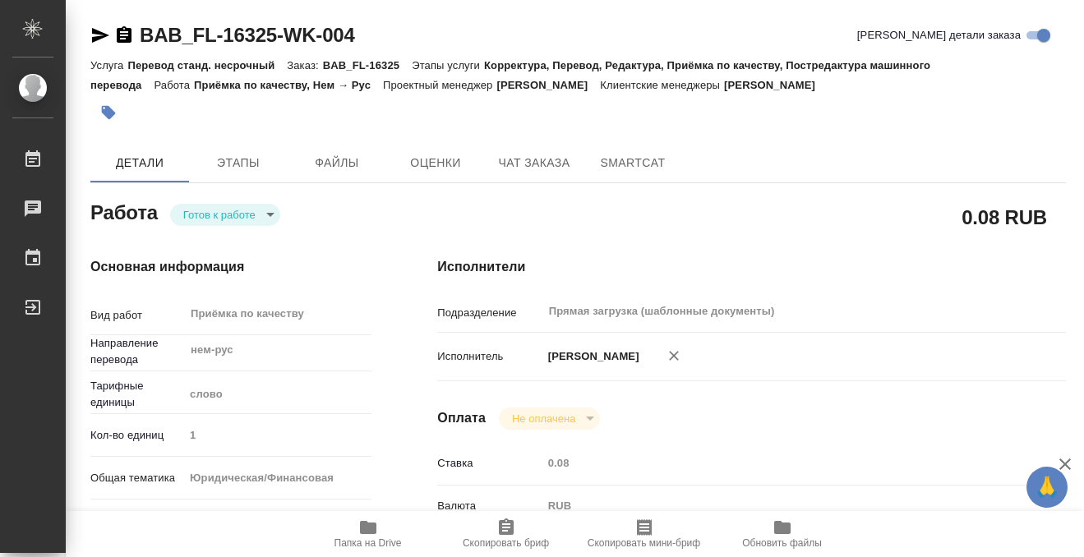
type input "Прямая загрузка (шаблонные документы)"
type input "notPayed"
type input "0.08"
type input "RUB"
type input "[PERSON_NAME]"
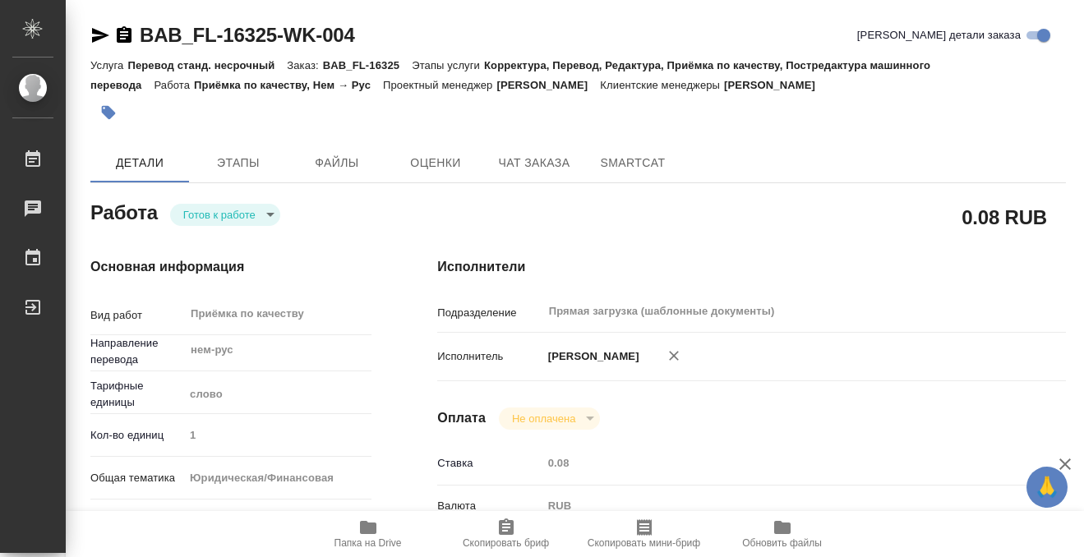
type input "BAB_FL-16325"
type input "Перевод станд. несрочный"
type input "Корректура, Перевод, Редактура, Приёмка по качеству, Постредактура машинного пе…"
type input "Арутюнов Вадим"
type input "/Clients/FL_BAB/Orders/BAB_FL-16325"
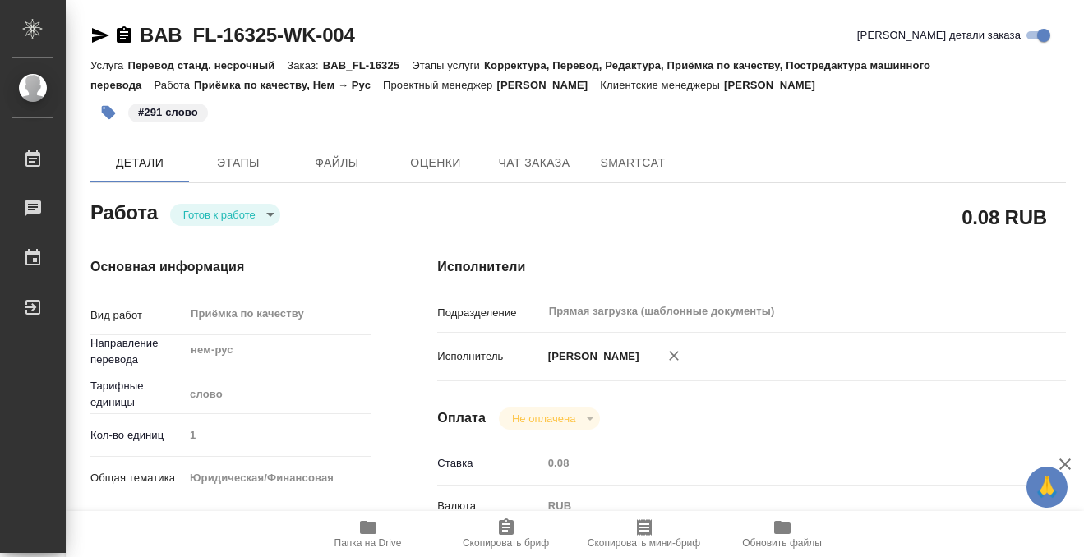
click at [239, 214] on body "🙏 .cls-1 fill:#fff; AWATERA Kobzeva Elizaveta Работы 0 Чаты График Выйти BAB_FL…" at bounding box center [542, 278] width 1084 height 557
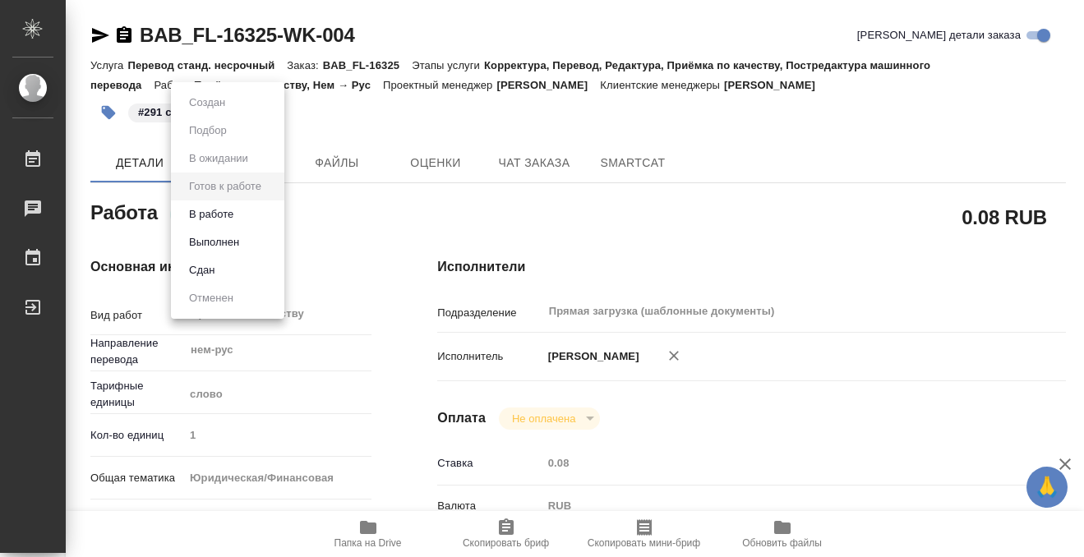
click at [230, 112] on button "Выполнен" at bounding box center [207, 103] width 46 height 18
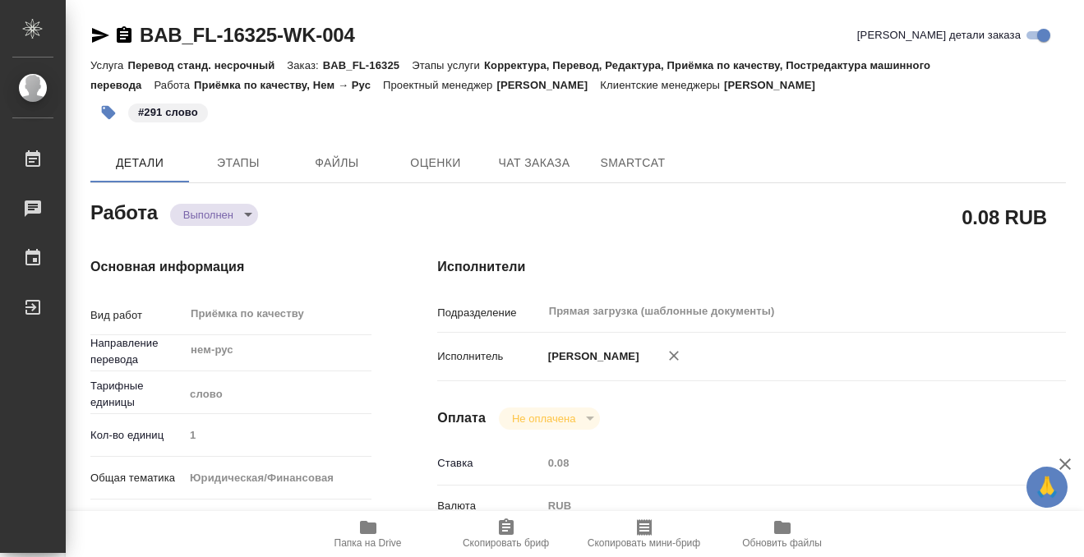
type textarea "x"
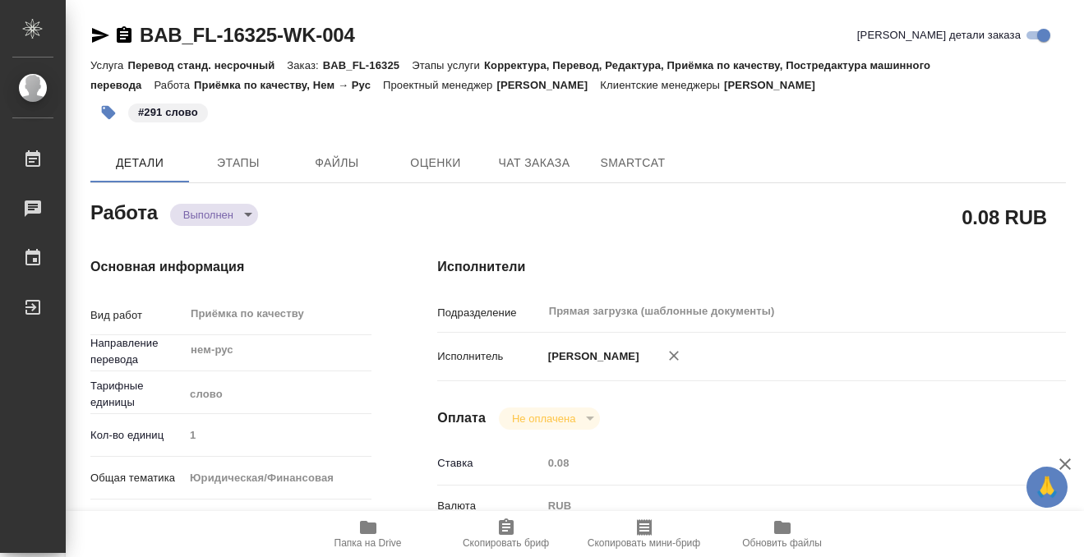
type textarea "x"
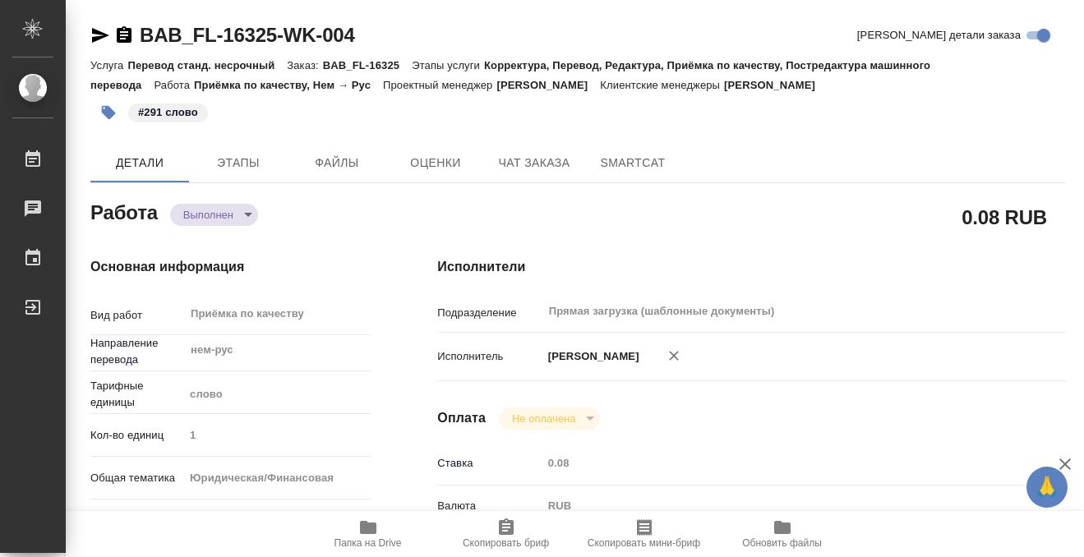
click at [125, 35] on icon "button" at bounding box center [124, 35] width 20 height 20
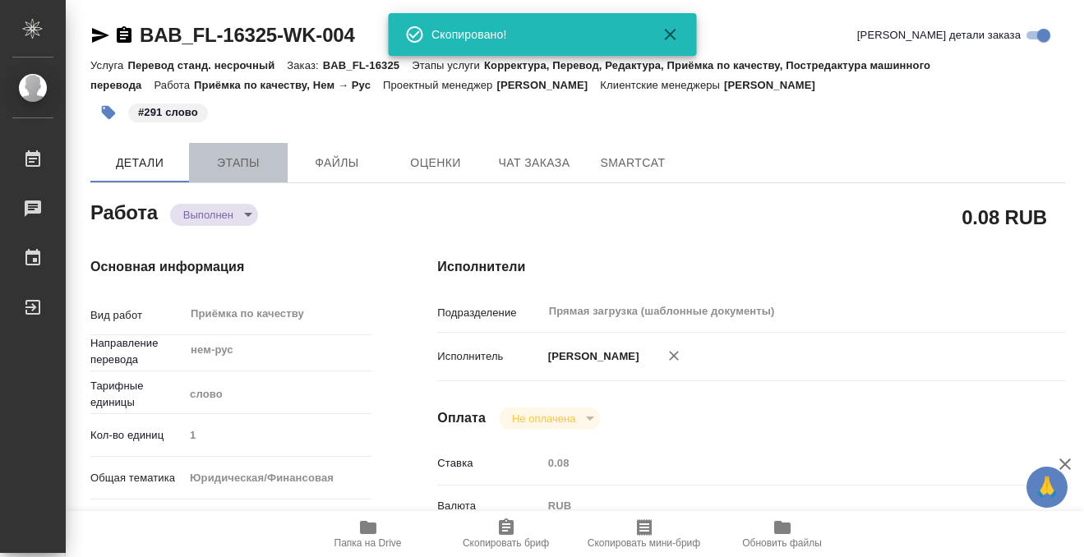
click at [249, 166] on span "Этапы" at bounding box center [238, 163] width 79 height 21
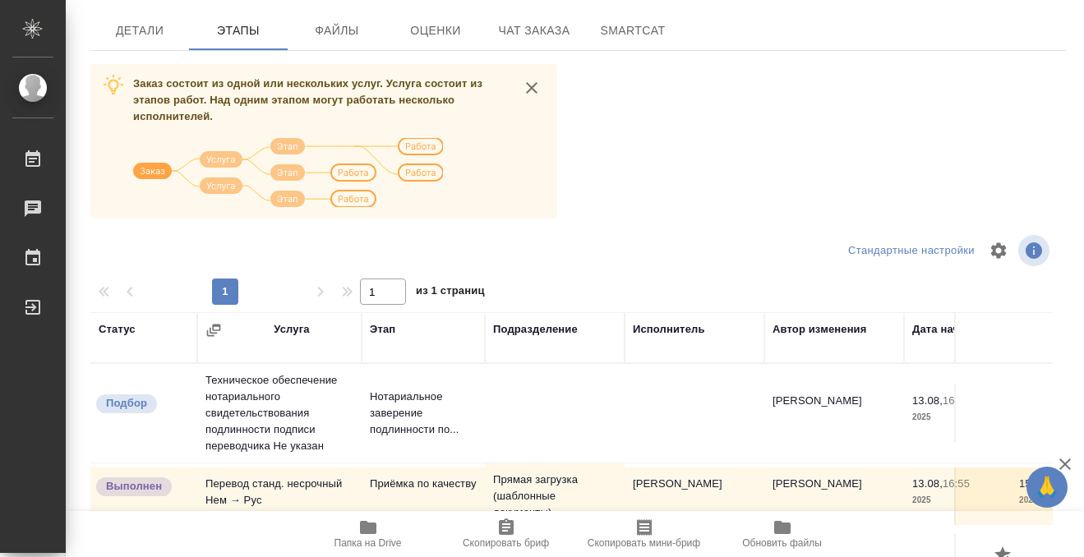
scroll to position [273, 0]
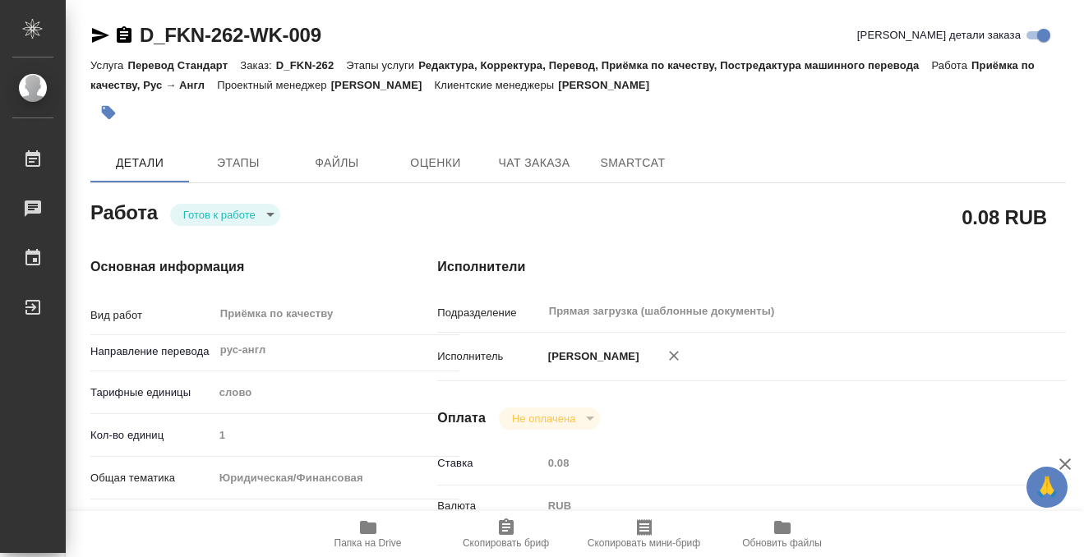
click at [113, 114] on icon "button" at bounding box center [109, 113] width 14 height 14
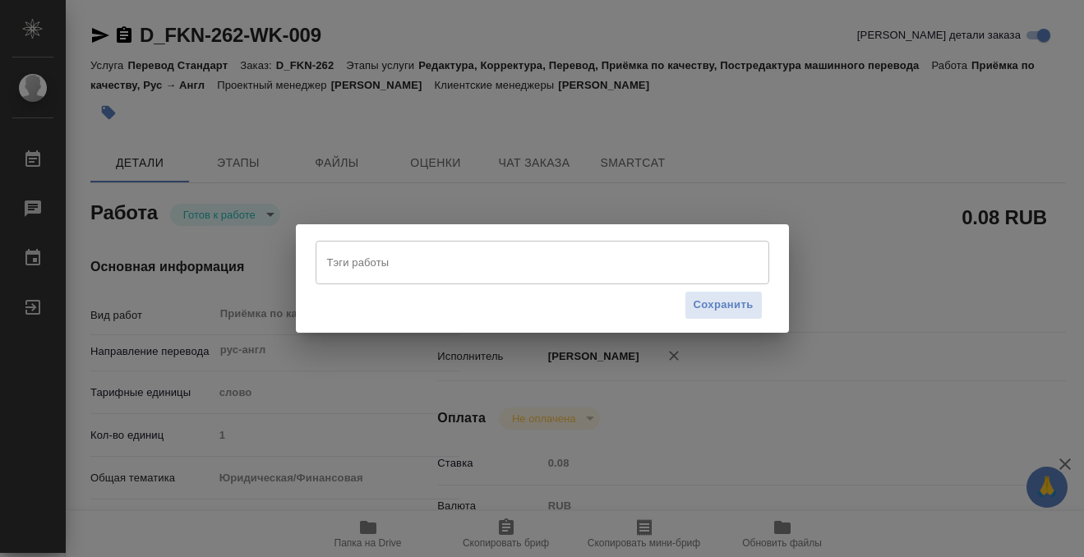
click at [374, 265] on input "Тэги работы" at bounding box center [526, 262] width 407 height 28
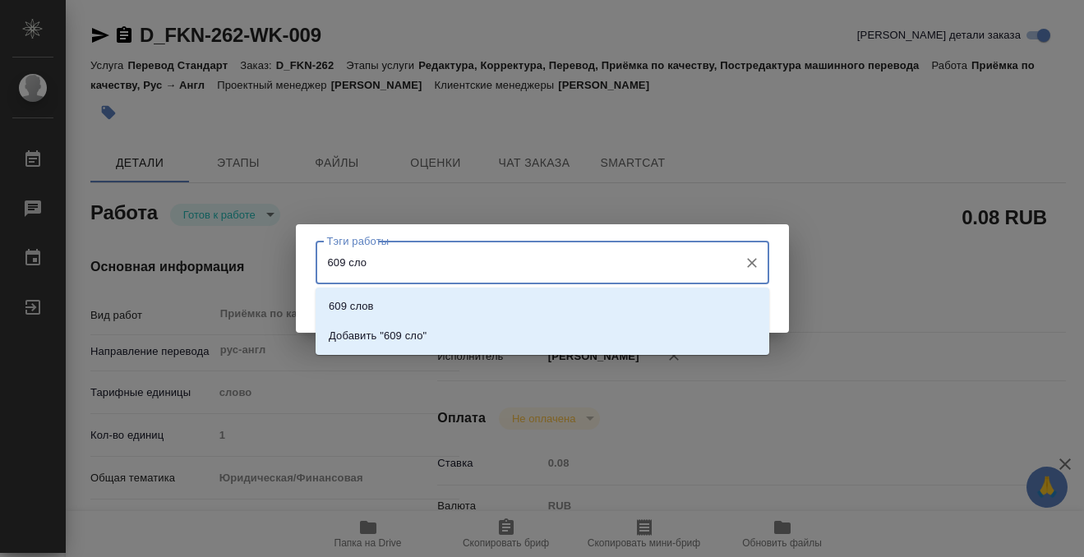
type input "609 слов"
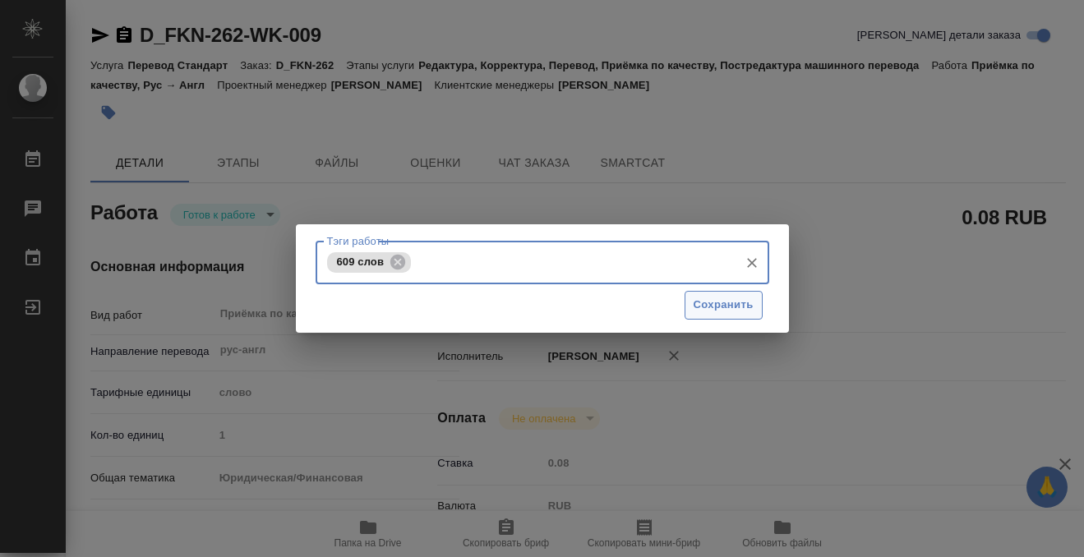
click at [697, 312] on span "Сохранить" at bounding box center [723, 305] width 60 height 19
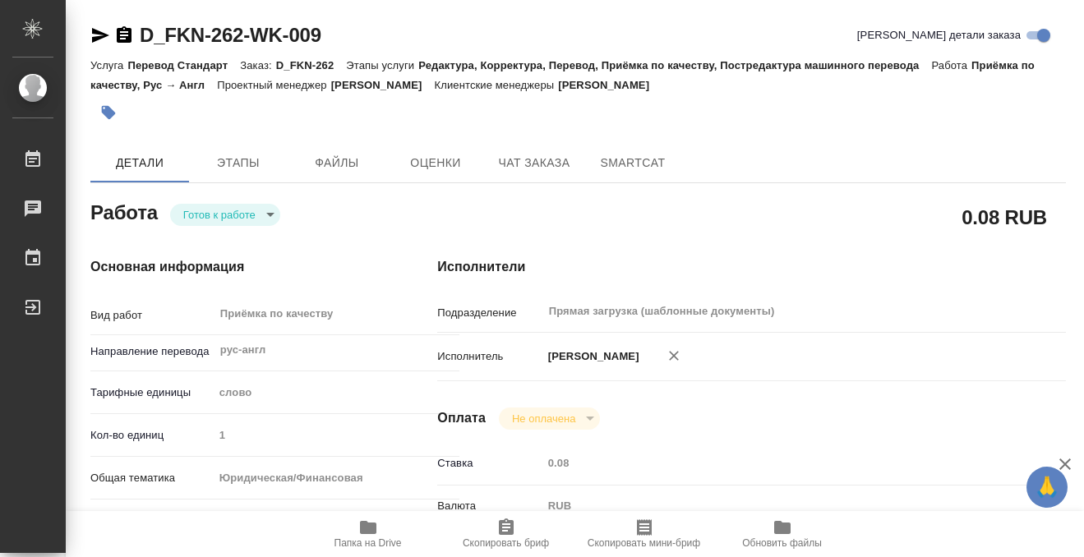
type input "readyForWork"
type input "рус-англ"
type input "5a8b1489cc6b4906c91bfd90"
type input "1"
type input "yr-fn"
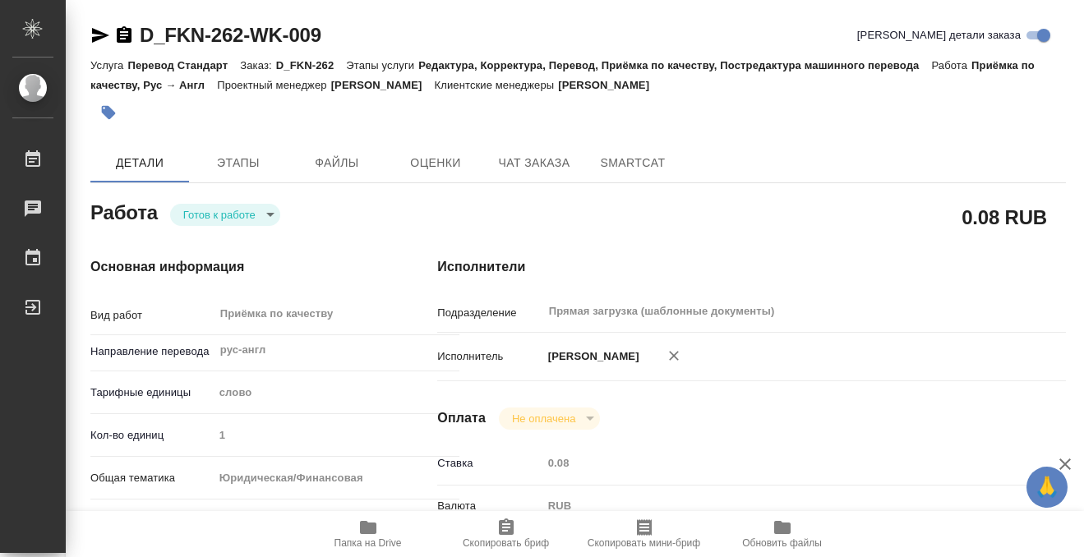
type input "5f647205b73bc97568ca66c0"
checkbox input "true"
type input "[DATE] 10:15"
type input "[DATE] 16:00"
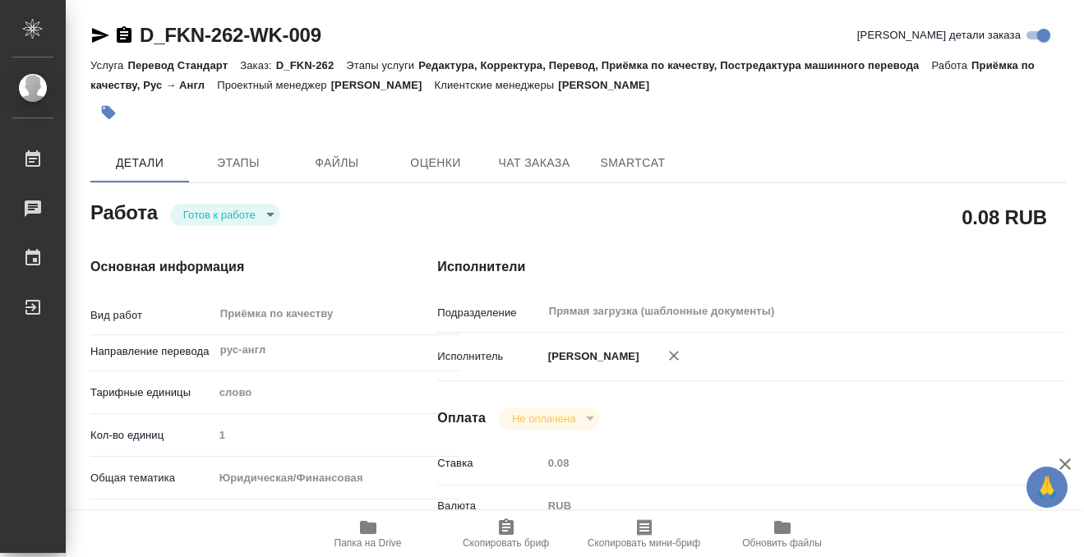
type input "Прямая загрузка (шаблонные документы)"
type input "notPayed"
type input "0.08"
type input "RUB"
type input "[PERSON_NAME]"
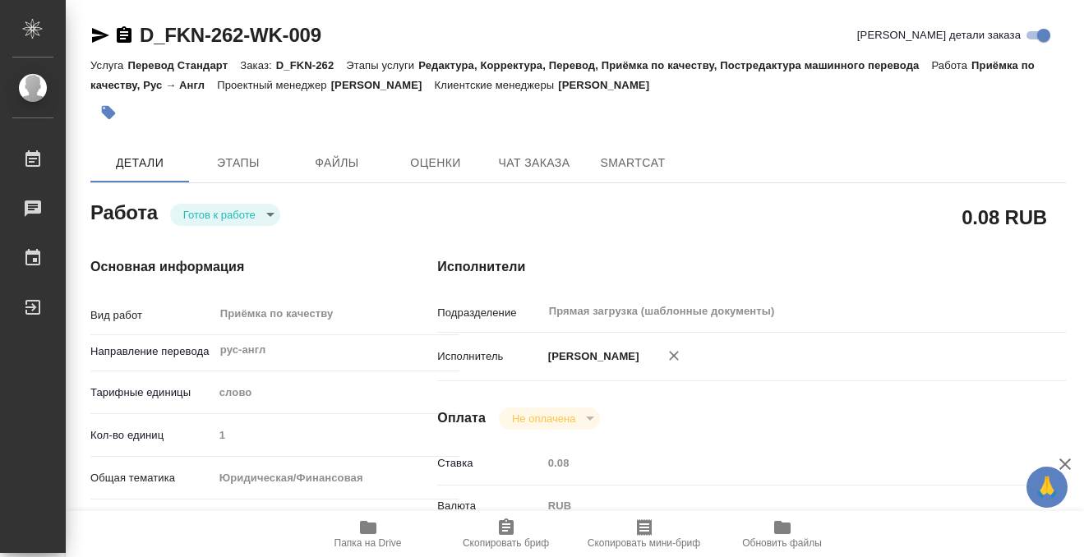
type input "D_FKN-262"
type input "Перевод Стандарт"
type input "Редактура, Корректура, Перевод, Приёмка по качеству, Постредактура машинного пе…"
type input "[PERSON_NAME]"
type input "/Clients/Фокина/Orders/D_FKN-262"
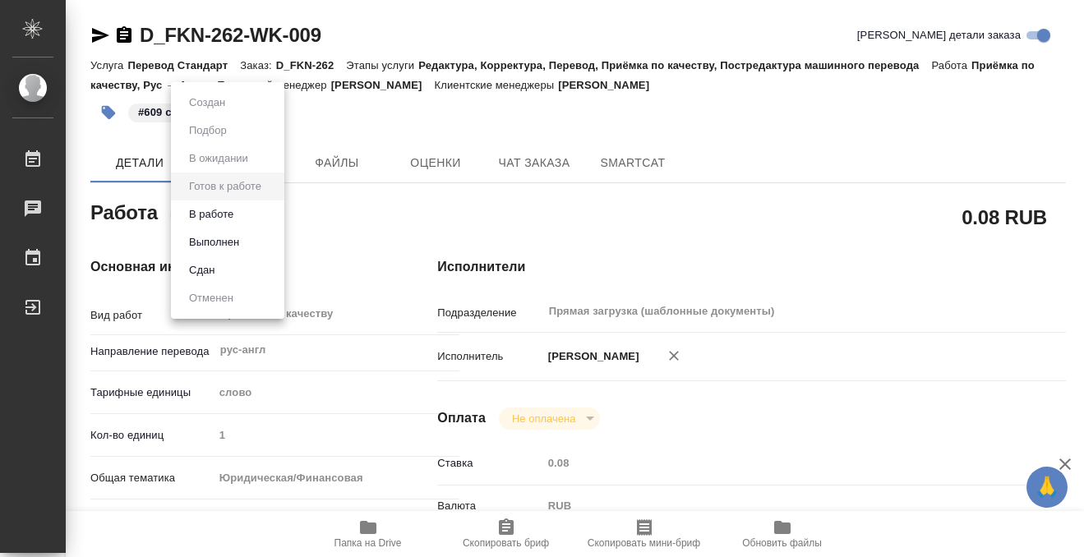
click at [246, 220] on body "🙏 .cls-1 fill:#fff; AWATERA Kobzeva [PERSON_NAME] 0 Чаты График Выйти D_FKN-262…" at bounding box center [542, 278] width 1084 height 557
click at [240, 246] on button "Выполнен" at bounding box center [214, 242] width 60 height 18
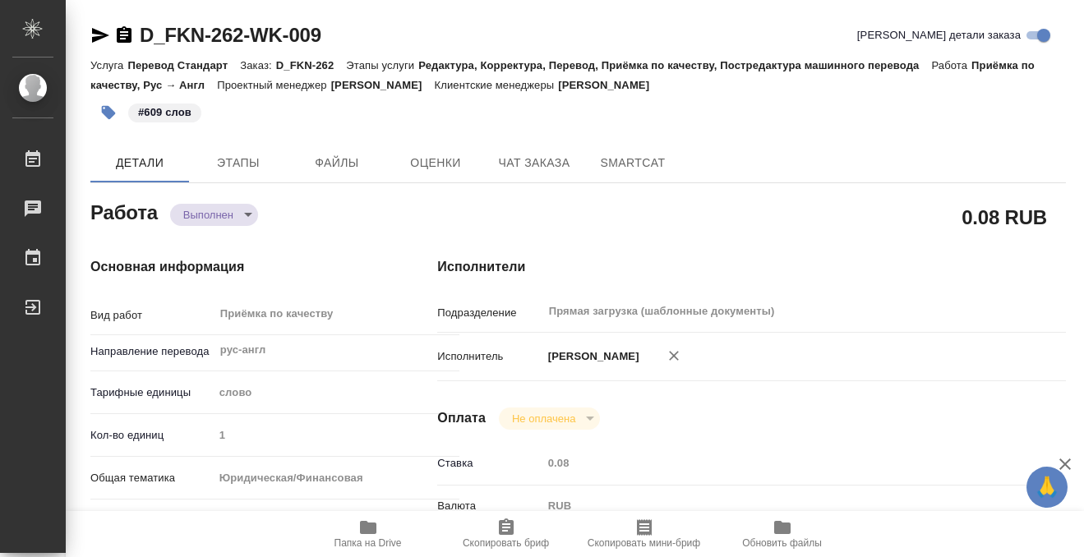
type textarea "x"
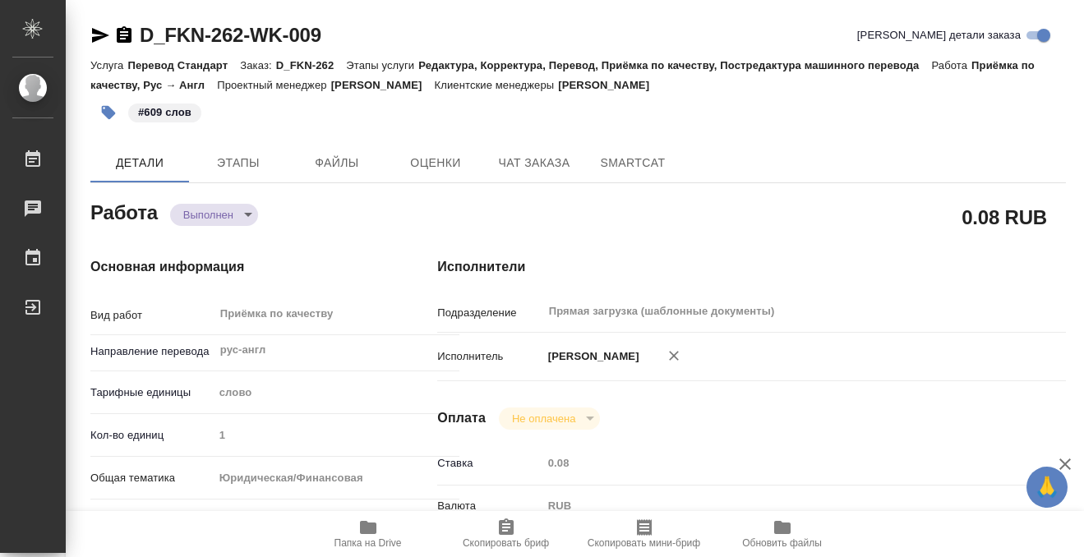
type textarea "x"
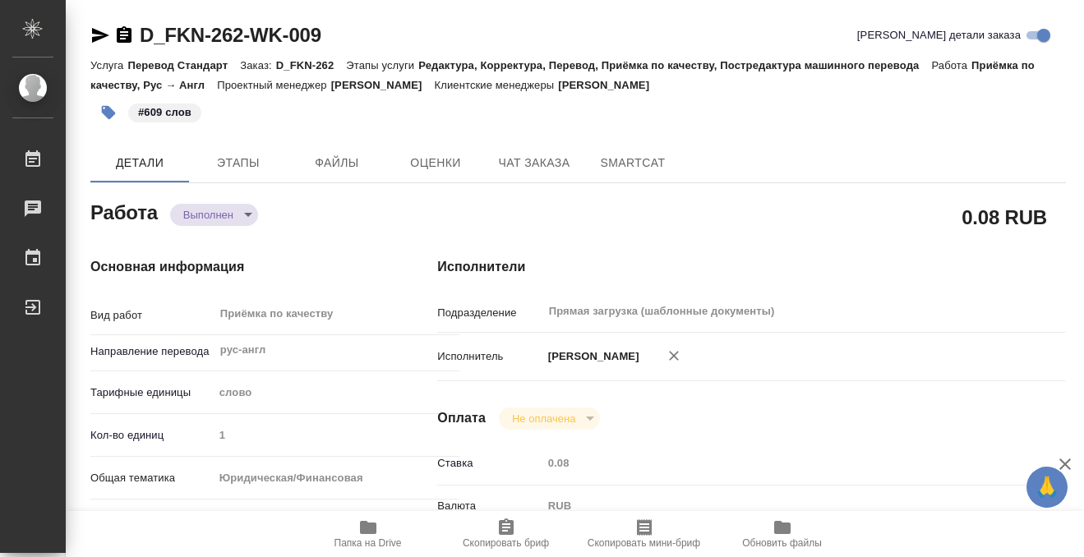
type textarea "x"
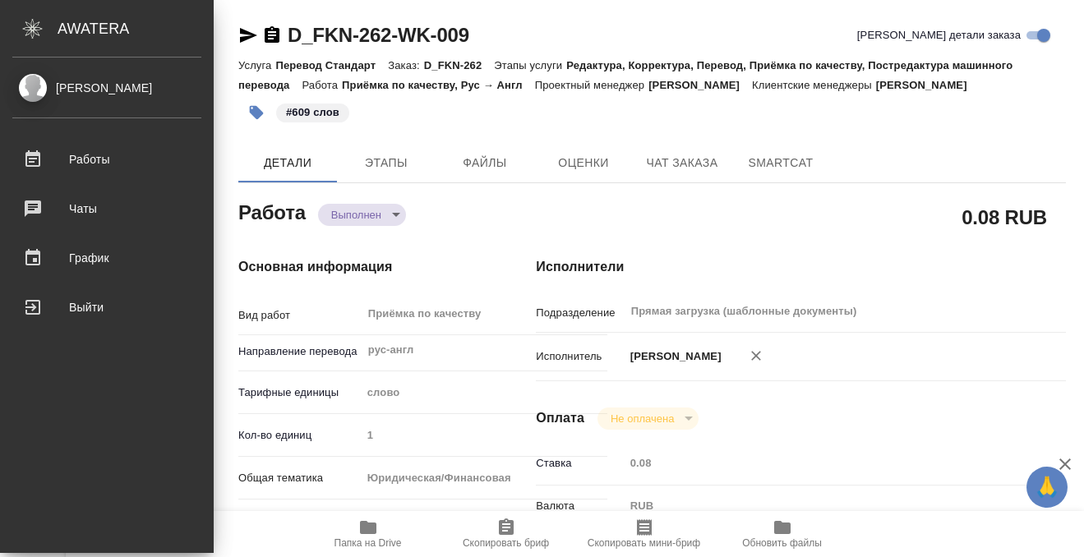
type textarea "x"
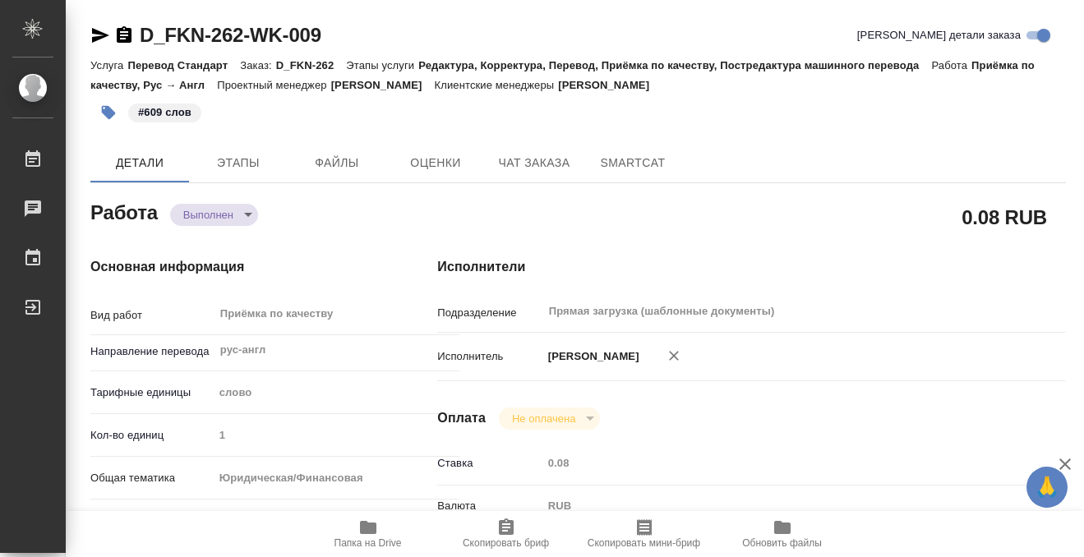
click at [121, 30] on icon "button" at bounding box center [124, 34] width 15 height 16
